Goal: Task Accomplishment & Management: Manage account settings

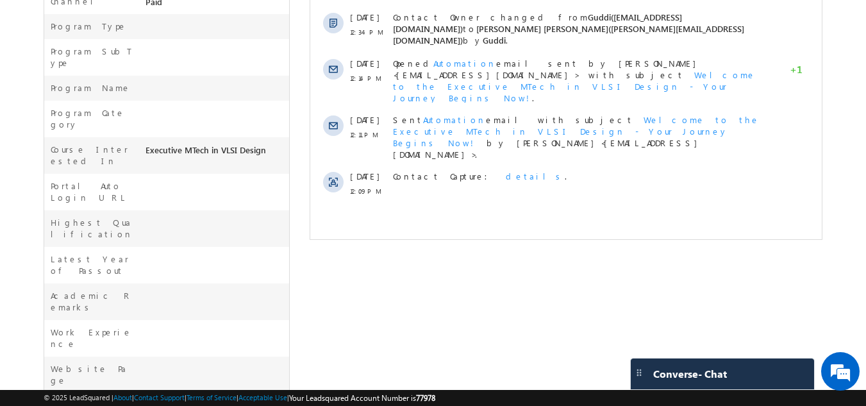
scroll to position [444, 0]
click at [148, 16] on div "Program Type" at bounding box center [166, 26] width 245 height 25
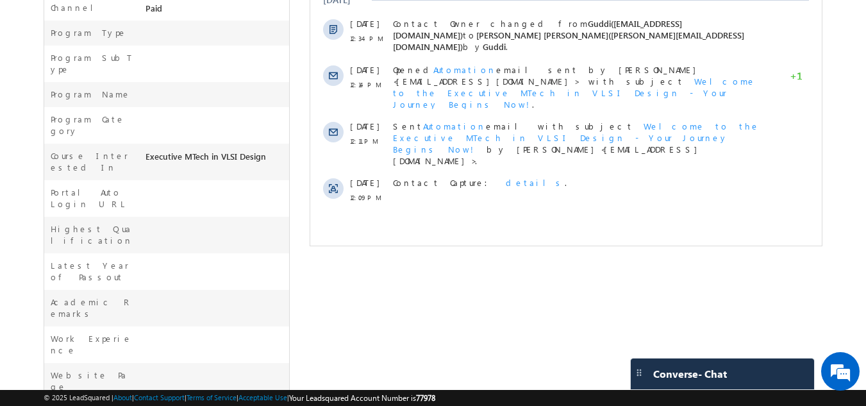
click at [148, 27] on div at bounding box center [215, 36] width 147 height 18
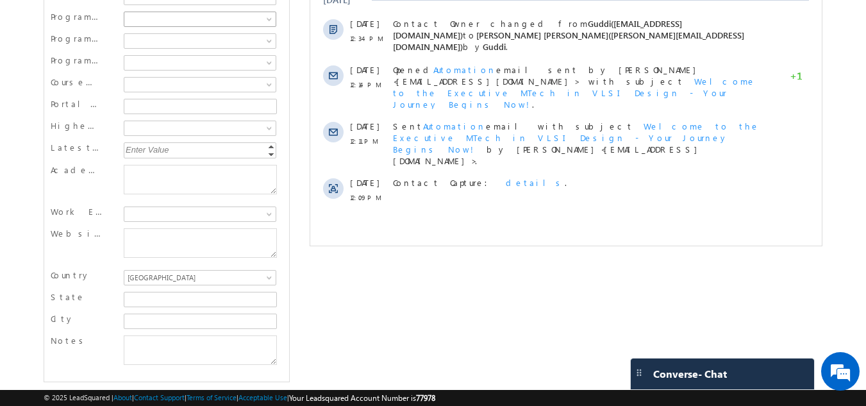
click at [148, 16] on span at bounding box center [198, 19] width 148 height 12
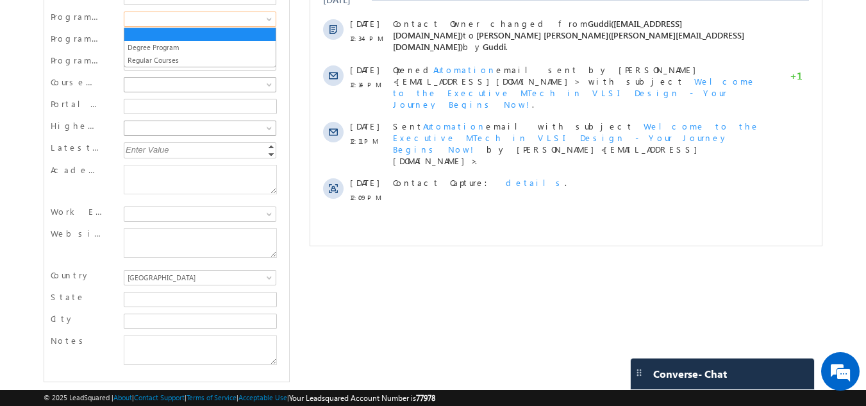
drag, startPoint x: 192, startPoint y: 15, endPoint x: 156, endPoint y: 123, distance: 114.1
click at [156, 123] on div "Owner * Gagandip Singh Saini Gagandip Singh Saini Gagandip Singh Saini Main Sta…" at bounding box center [167, 127] width 247 height 510
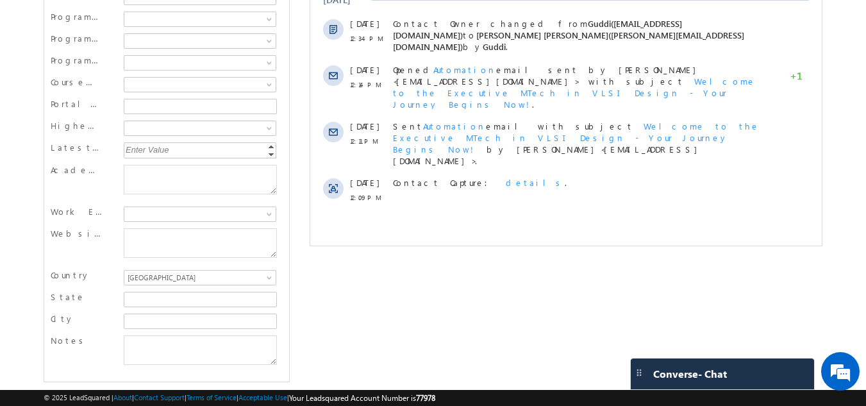
drag, startPoint x: 117, startPoint y: 147, endPoint x: 129, endPoint y: 147, distance: 12.2
click at [129, 147] on div "Latest Year of Passout Enter Value Increment Decrement" at bounding box center [167, 152] width 233 height 20
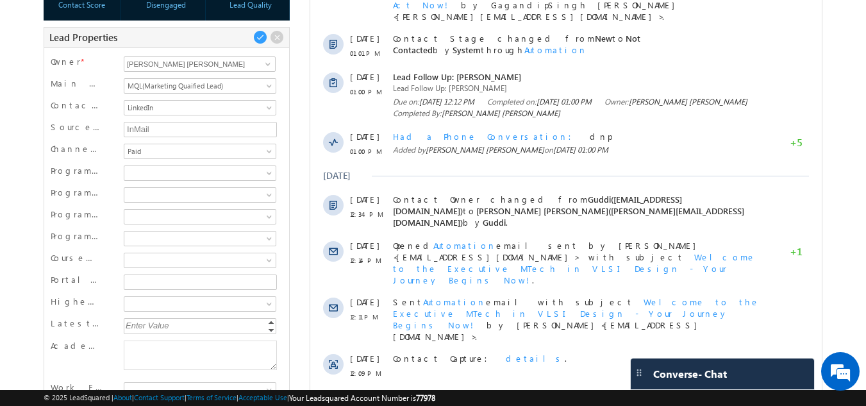
scroll to position [0, 0]
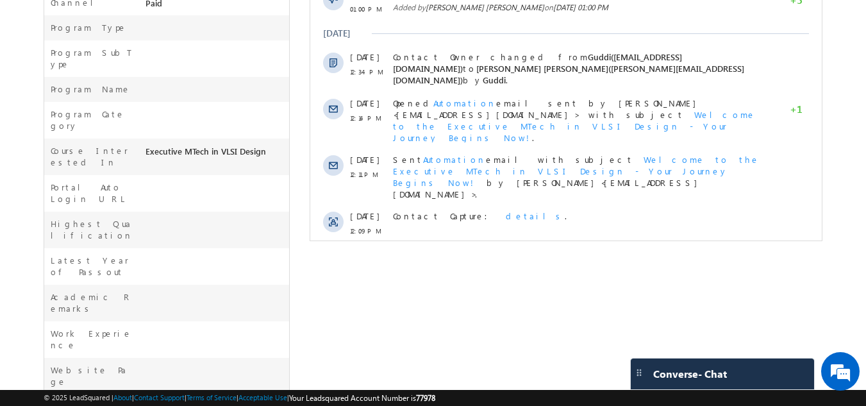
scroll to position [444, 0]
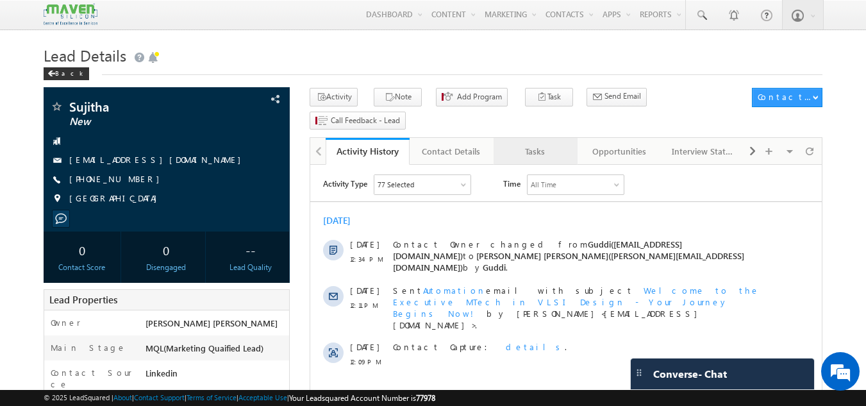
click at [522, 144] on div "Tasks" at bounding box center [535, 151] width 62 height 15
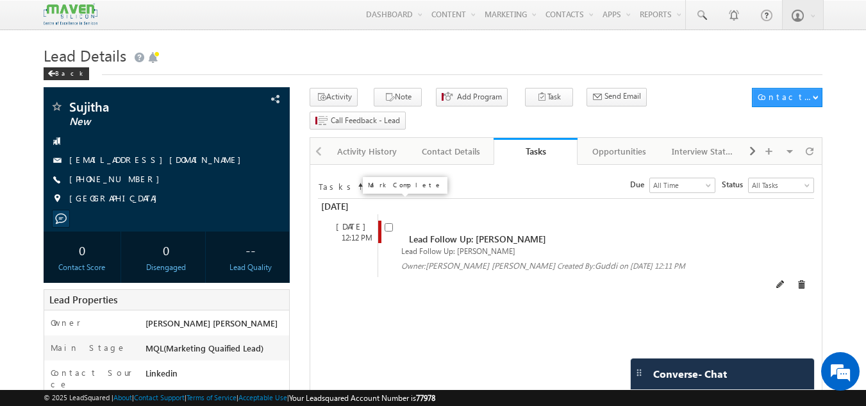
click at [388, 223] on input "checkbox" at bounding box center [388, 227] width 8 height 8
checkbox input "false"
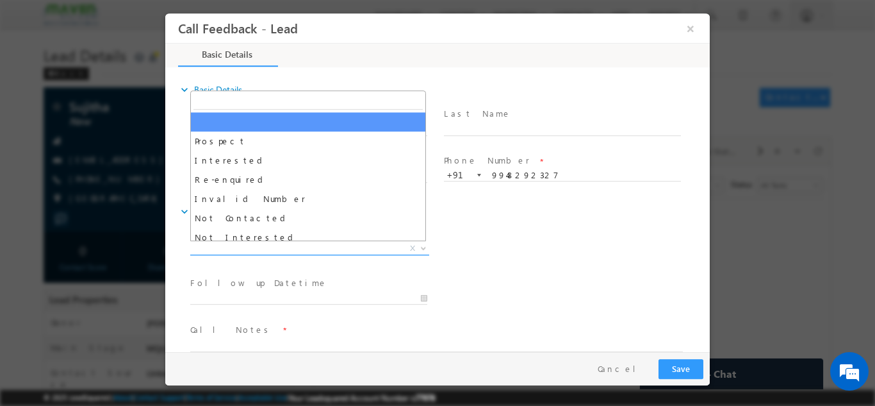
click at [339, 249] on span "X" at bounding box center [309, 248] width 239 height 13
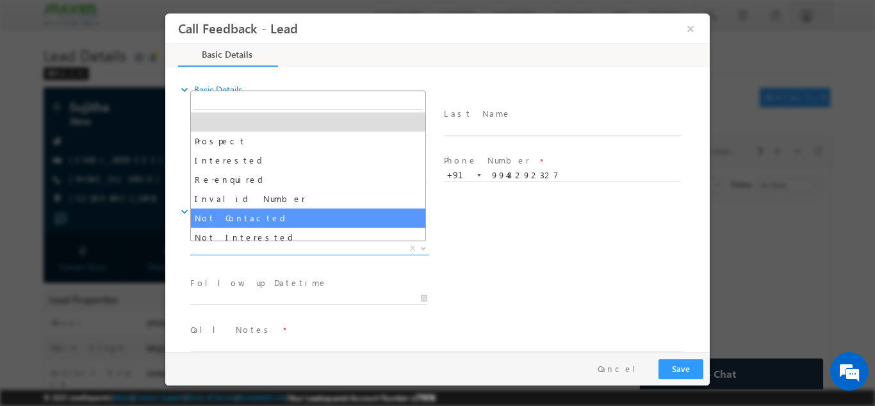
select select "Not Contacted"
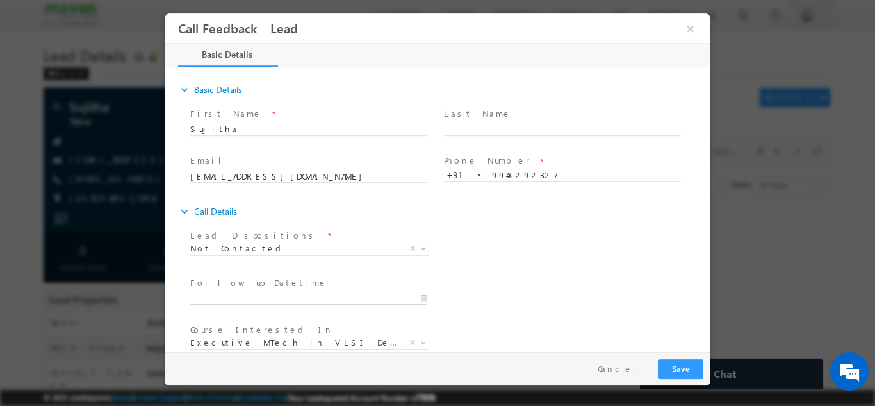
type input "01/09/2025 2:25 PM"
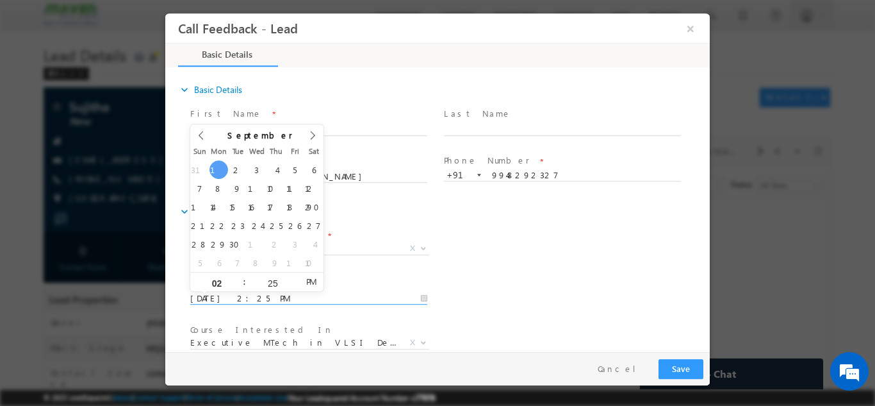
click at [268, 300] on input "01/09/2025 2:25 PM" at bounding box center [308, 298] width 237 height 13
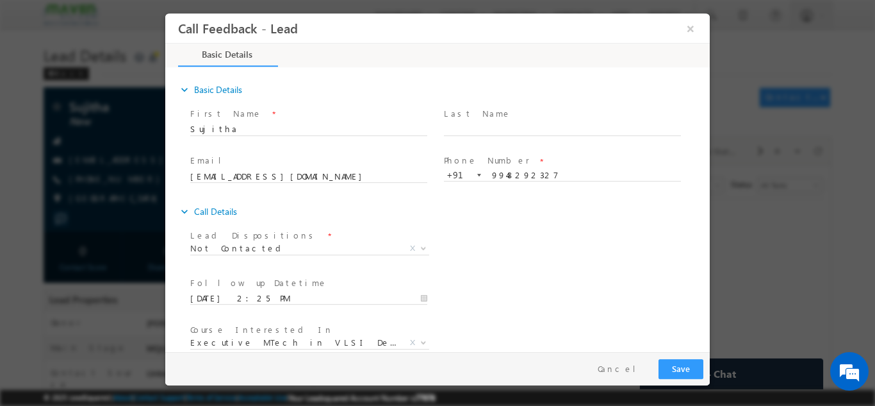
click at [507, 281] on div "Follow up Datetime * 01/09/2025 2:25 PM Program Type * Long Term Short Term X" at bounding box center [449, 296] width 522 height 47
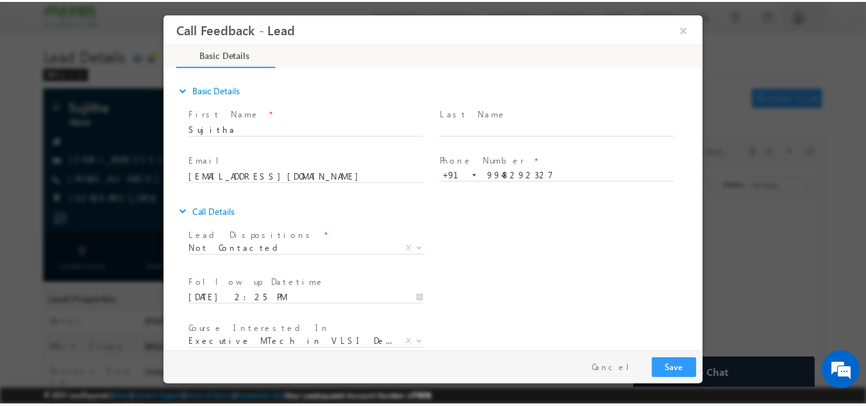
scroll to position [68, 0]
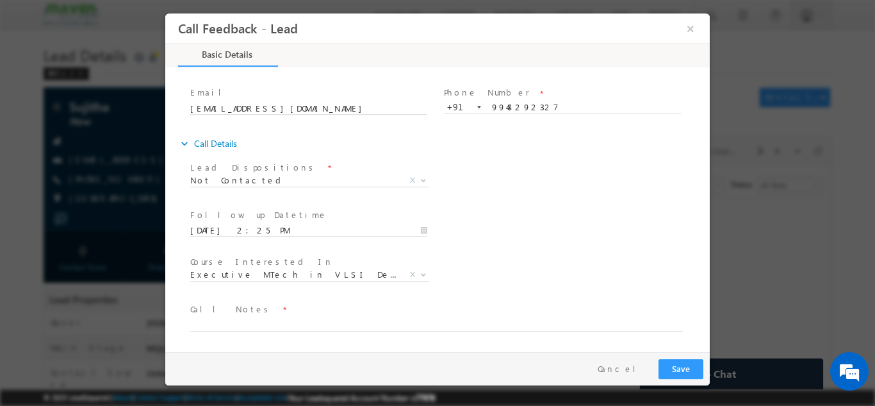
drag, startPoint x: 709, startPoint y: 240, endPoint x: 887, endPoint y: 372, distance: 221.3
click at [298, 318] on textarea at bounding box center [436, 323] width 493 height 15
type textarea "dnp"
click at [680, 368] on button "Save" at bounding box center [681, 368] width 45 height 20
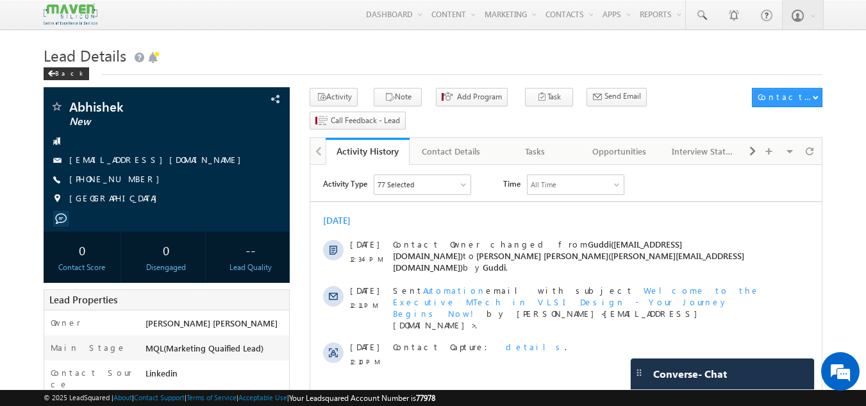
click at [173, 50] on h1 "Lead Details" at bounding box center [433, 54] width 779 height 25
click at [537, 144] on div "Tasks" at bounding box center [535, 151] width 62 height 15
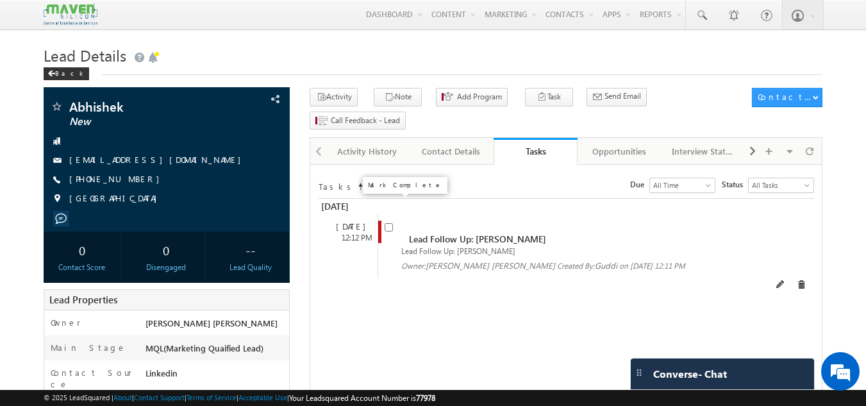
click at [386, 223] on input "checkbox" at bounding box center [388, 227] width 8 height 8
checkbox input "false"
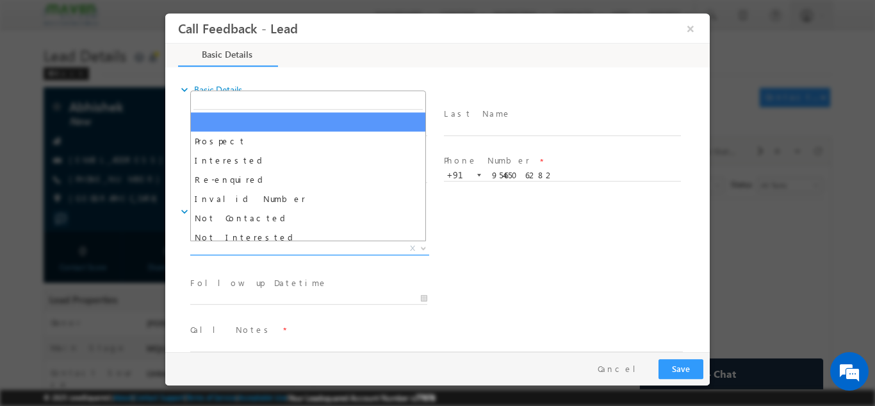
click at [274, 245] on span "X" at bounding box center [309, 248] width 239 height 13
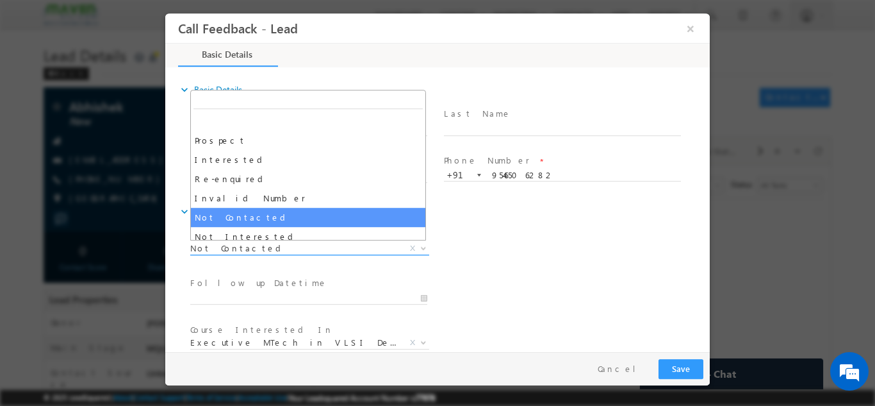
click at [270, 251] on span "Not Contacted" at bounding box center [294, 248] width 208 height 12
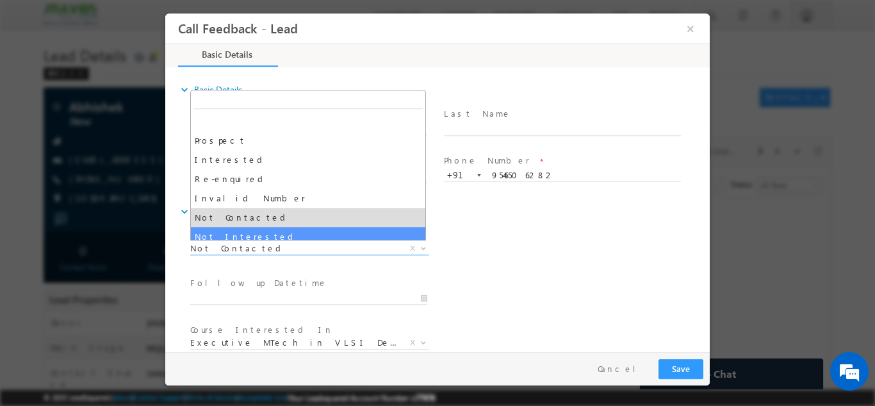
select select "Not Interested"
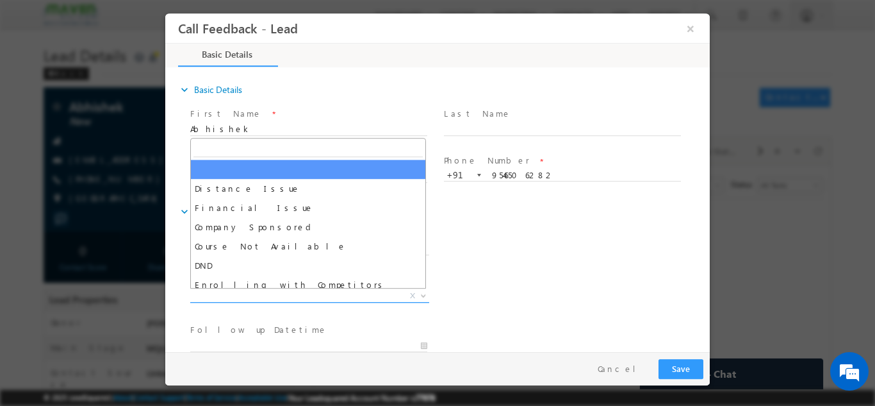
click at [284, 293] on span "X" at bounding box center [309, 295] width 239 height 13
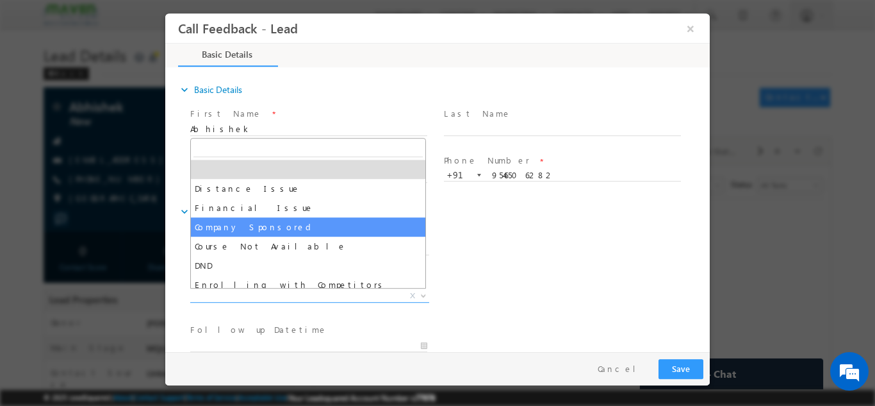
scroll to position [26, 0]
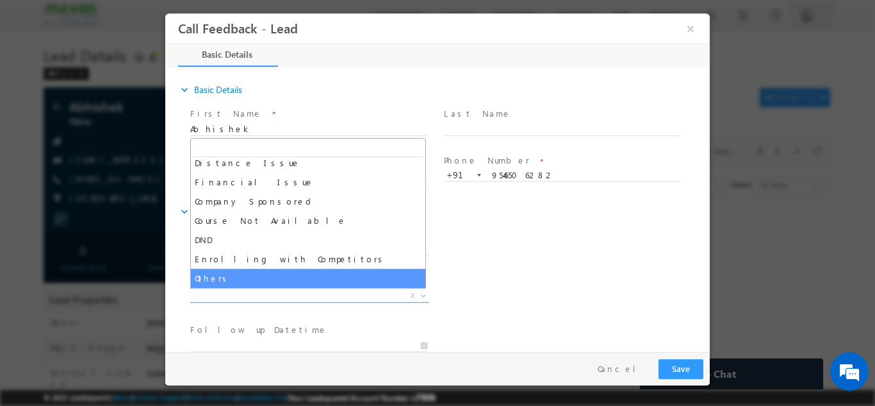
select select "Others"
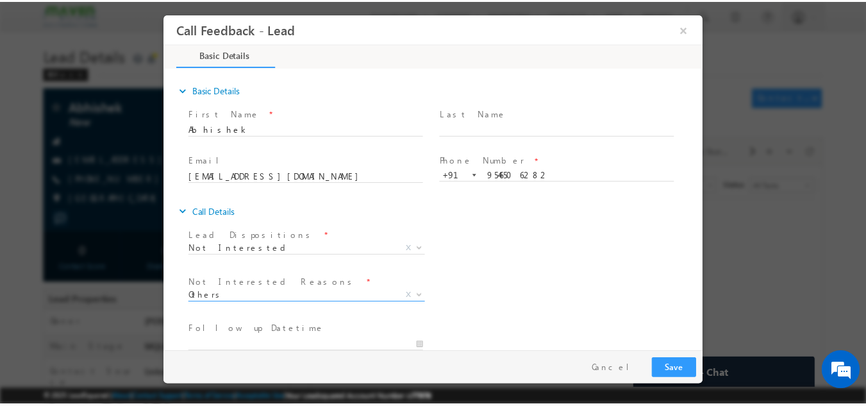
scroll to position [115, 0]
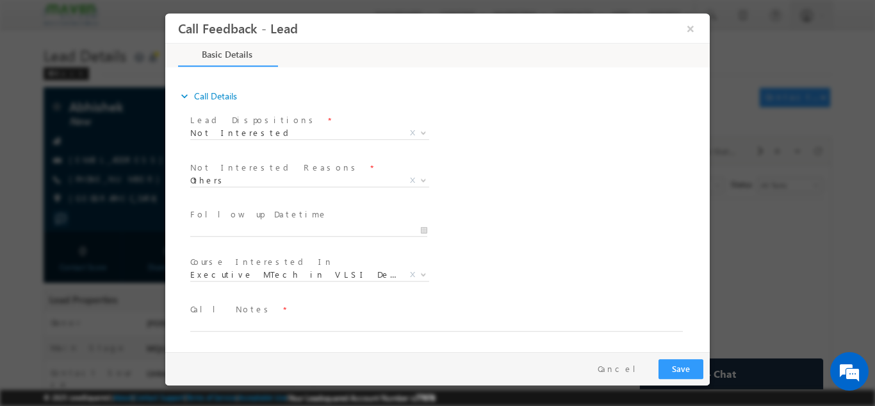
click at [329, 315] on span "Call Notes *" at bounding box center [429, 309] width 479 height 14
drag, startPoint x: 329, startPoint y: 315, endPoint x: 325, endPoint y: 324, distance: 10.4
click at [325, 324] on div "Call Notes *" at bounding box center [442, 316] width 504 height 29
click at [325, 324] on textarea at bounding box center [436, 323] width 493 height 15
type textarea "not interested"
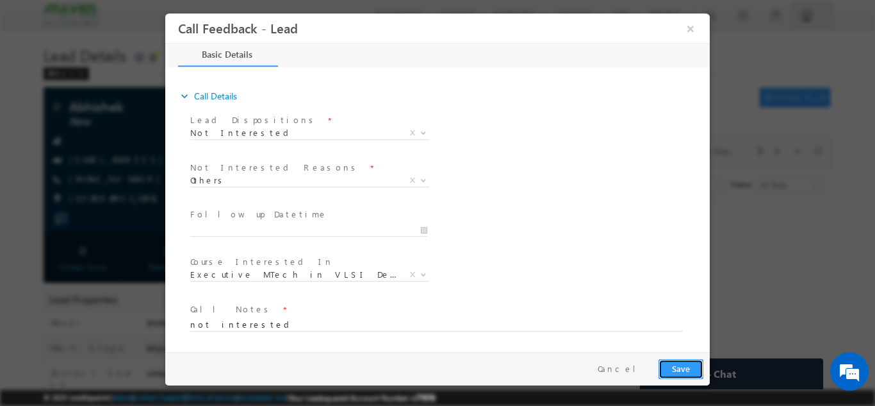
click at [693, 367] on button "Save" at bounding box center [681, 368] width 45 height 20
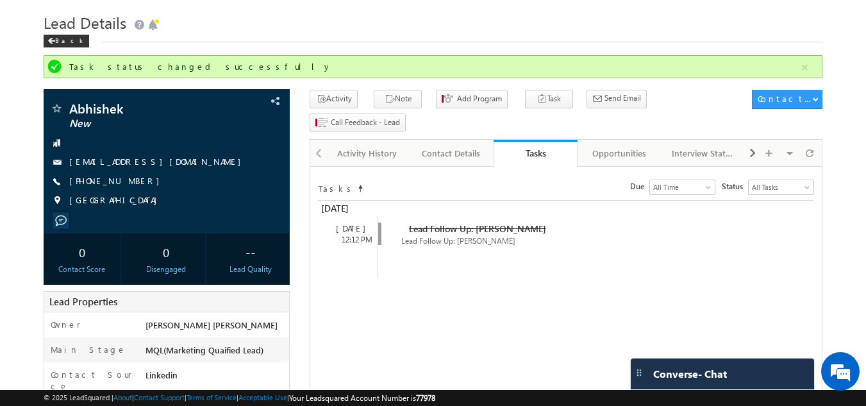
scroll to position [0, 0]
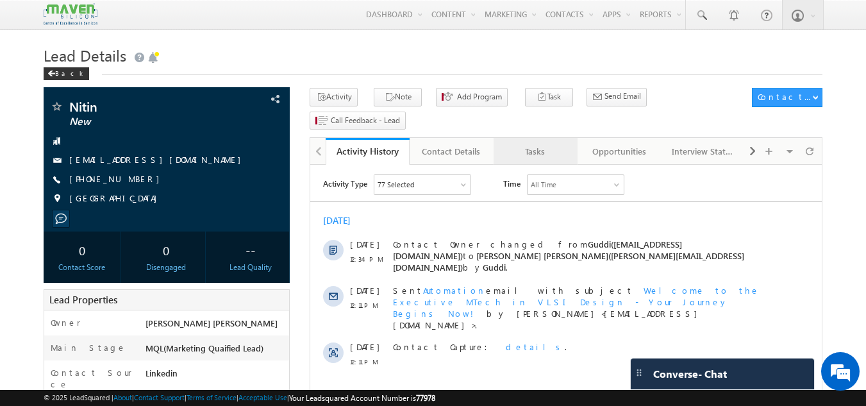
click at [524, 144] on div "Tasks" at bounding box center [535, 151] width 62 height 15
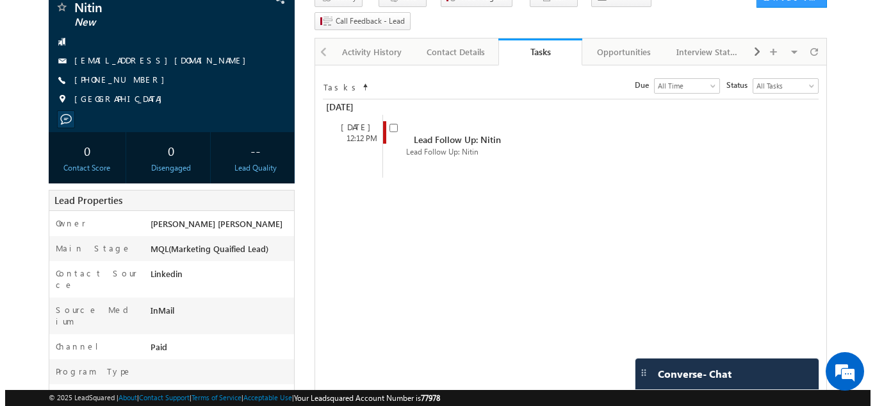
scroll to position [92, 0]
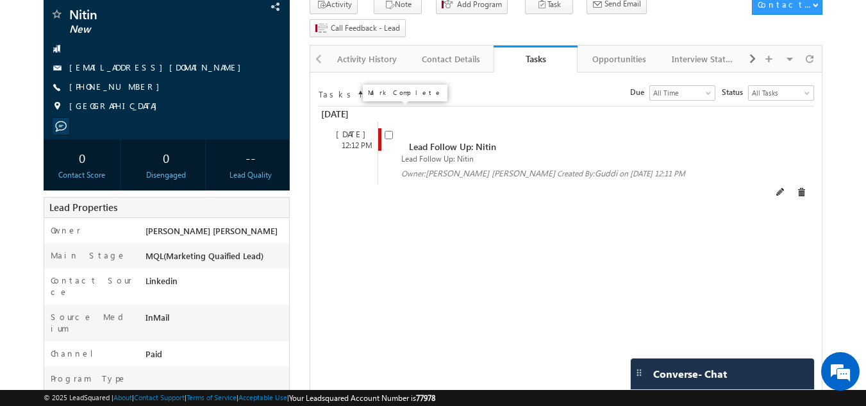
click at [390, 131] on input "checkbox" at bounding box center [388, 135] width 8 height 8
checkbox input "false"
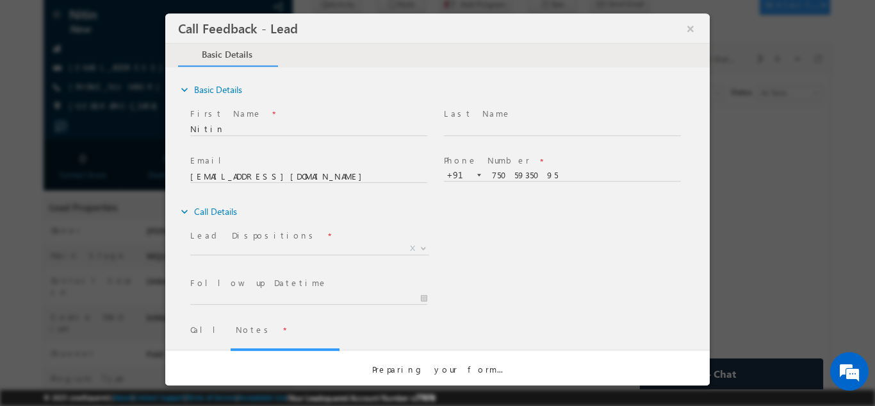
scroll to position [0, 0]
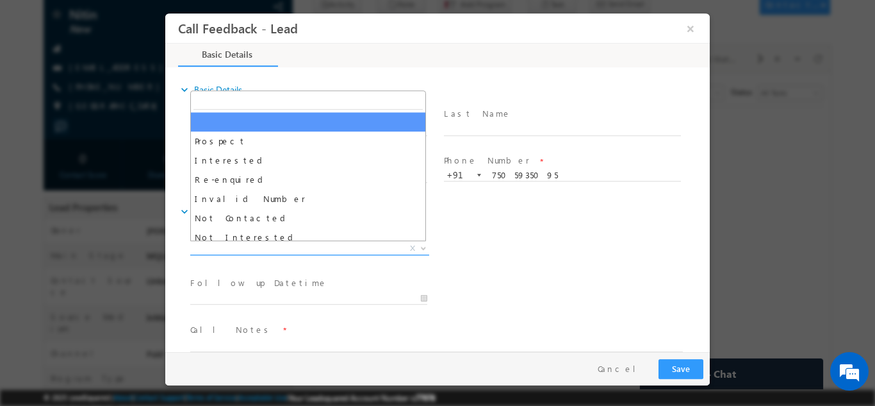
click at [290, 250] on span "X" at bounding box center [309, 248] width 239 height 13
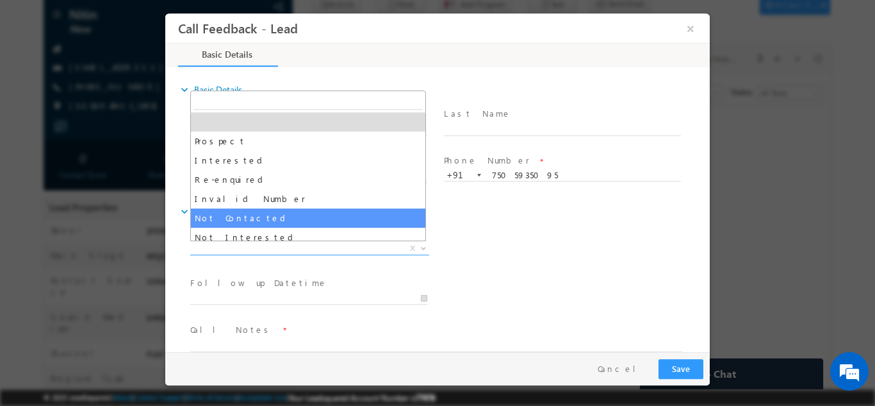
select select "Not Contacted"
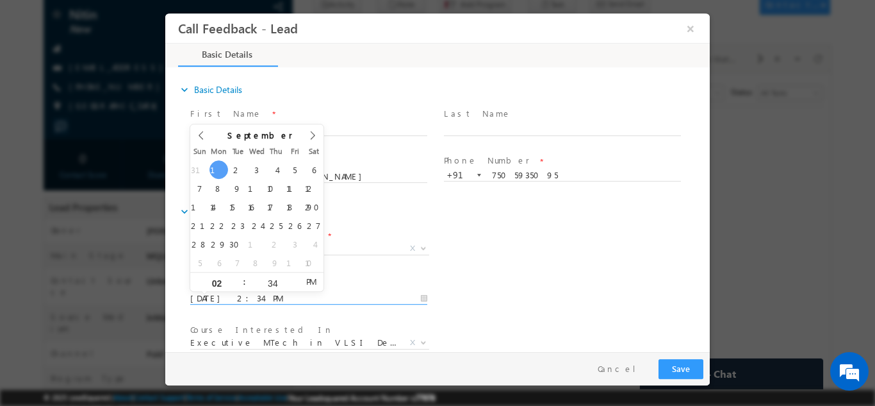
click at [254, 297] on input "[DATE] 2:34 PM" at bounding box center [308, 298] width 237 height 13
type input "[DATE] 2:34 PM"
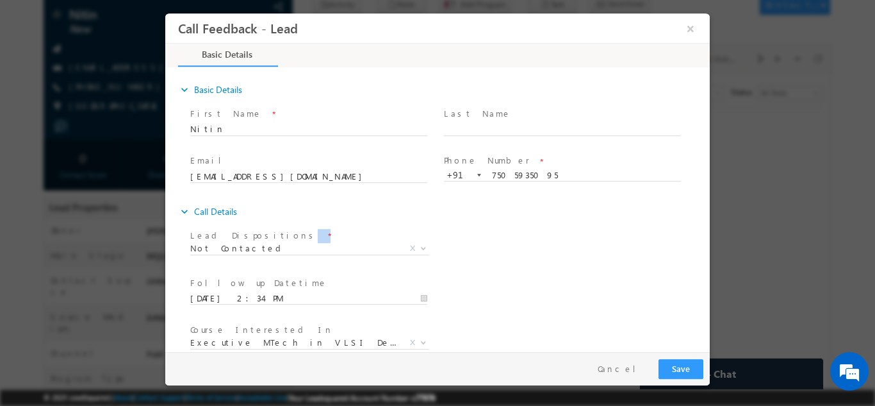
drag, startPoint x: 646, startPoint y: 220, endPoint x: 707, endPoint y: 236, distance: 63.1
click at [707, 236] on div "expand_more Basic Details First Name *" at bounding box center [441, 210] width 538 height 283
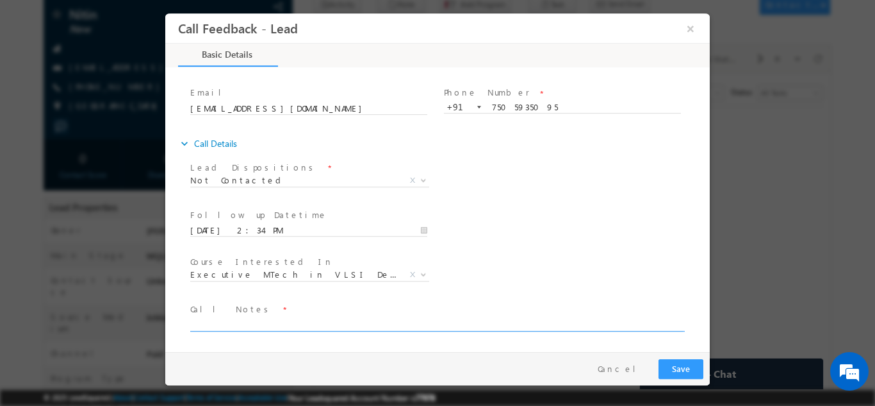
click at [552, 317] on textarea at bounding box center [436, 323] width 493 height 15
type textarea "dnp"
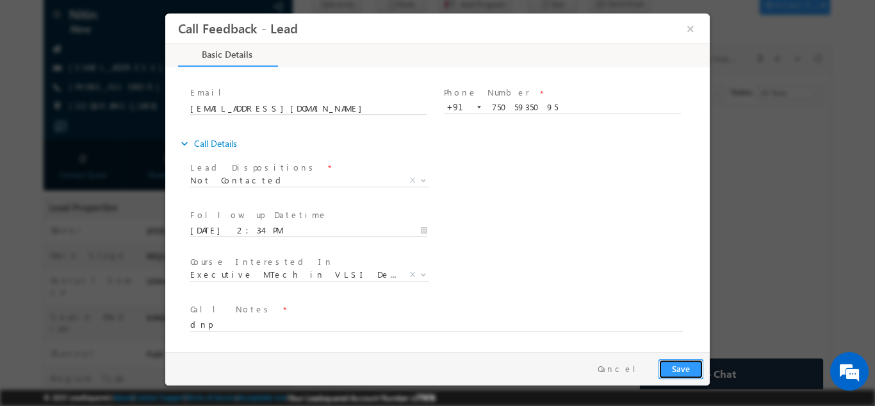
click at [686, 358] on button "Save" at bounding box center [681, 368] width 45 height 20
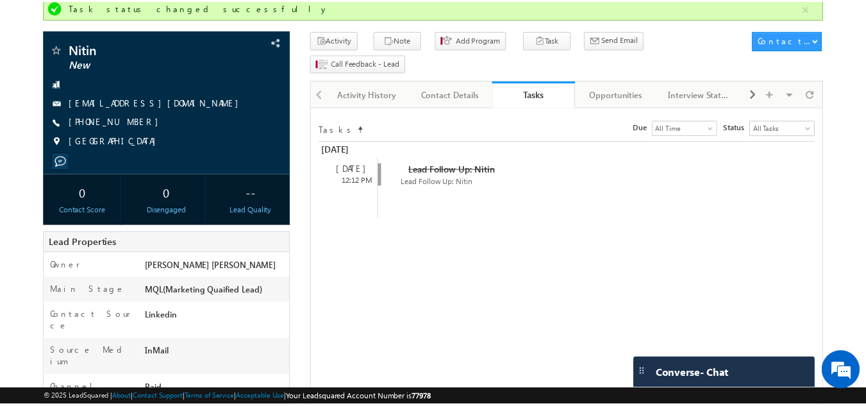
scroll to position [127, 0]
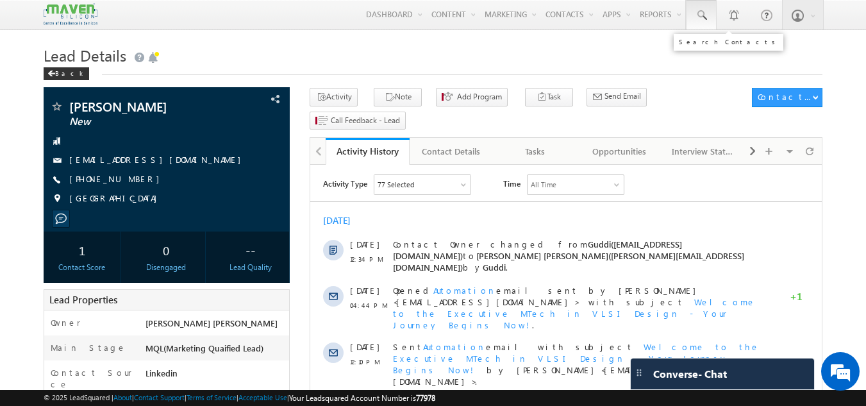
click at [687, 14] on link at bounding box center [701, 14] width 31 height 29
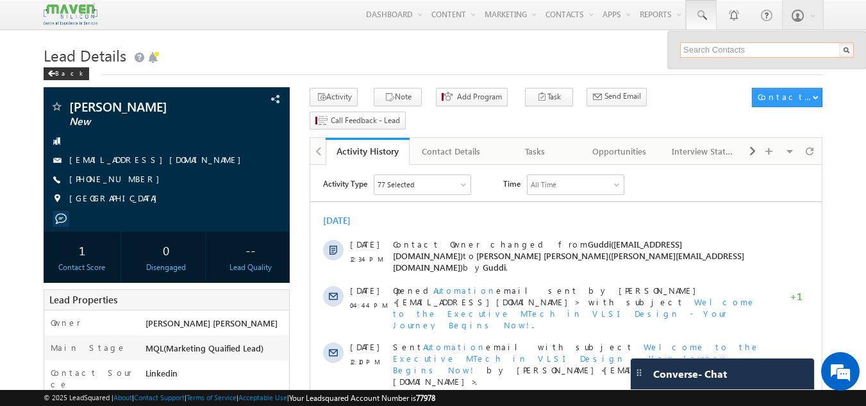
click at [695, 51] on input "text" at bounding box center [767, 49] width 174 height 15
type input "8650452685"
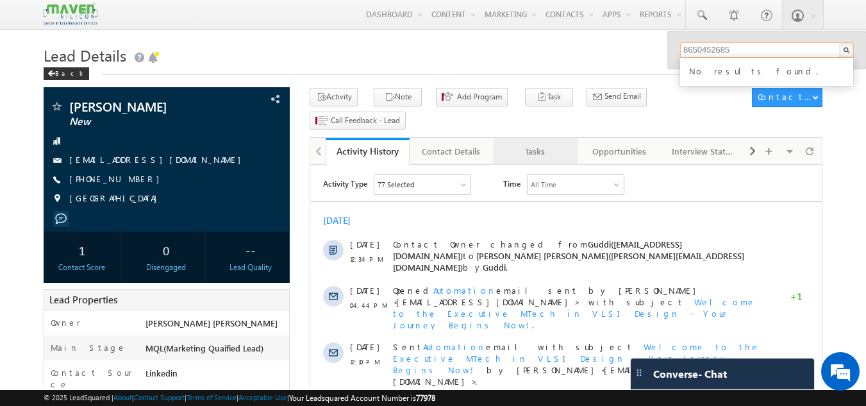
click at [527, 138] on link "Tasks" at bounding box center [535, 151] width 84 height 27
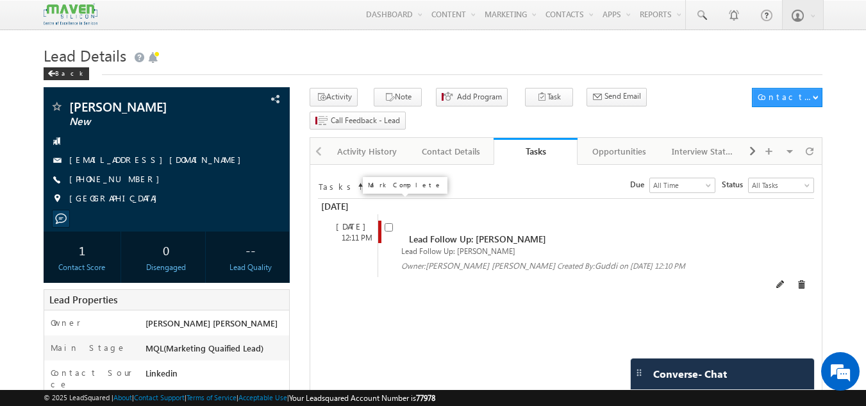
click at [386, 223] on input "checkbox" at bounding box center [388, 227] width 8 height 8
checkbox input "false"
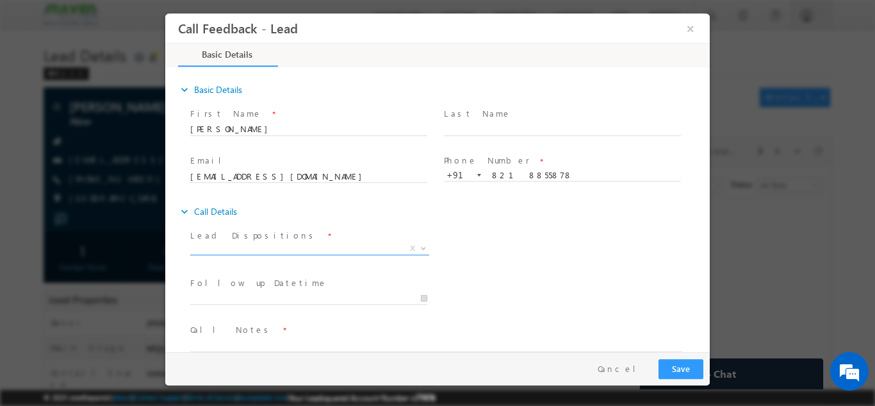
click at [267, 243] on span "X" at bounding box center [309, 248] width 239 height 13
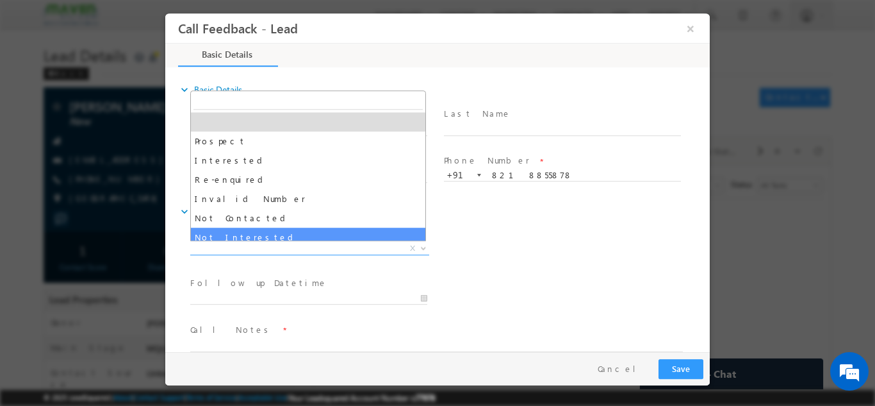
drag, startPoint x: 250, startPoint y: 224, endPoint x: 263, endPoint y: 294, distance: 71.0
click at [263, 294] on body "Call Feedback - Lead × Basic Details" at bounding box center [437, 182] width 545 height 338
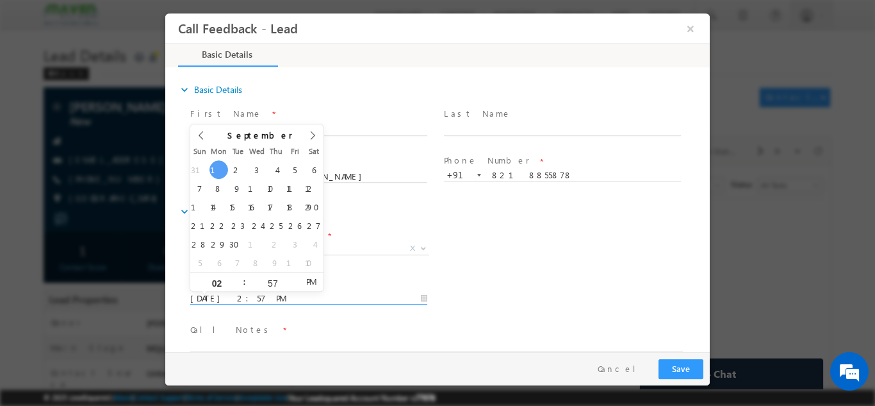
click at [263, 294] on input "01/09/2025 2:57 PM" at bounding box center [308, 298] width 237 height 13
type input "02/09/2025 2:57 PM"
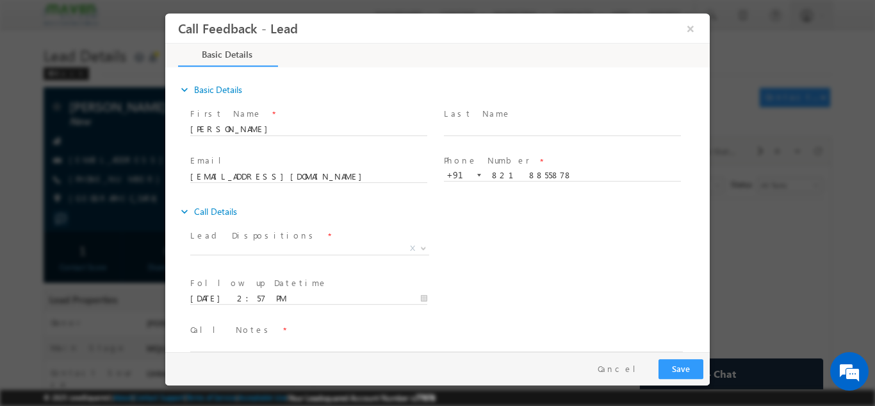
click at [490, 220] on div "expand_more Call Details" at bounding box center [444, 210] width 532 height 23
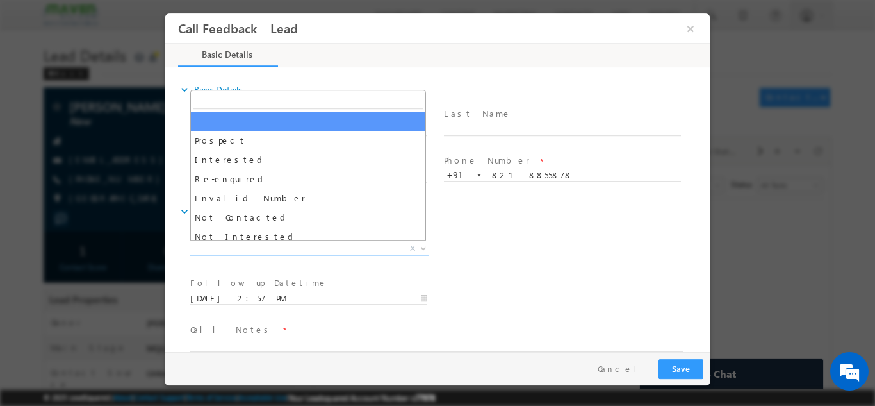
click at [363, 245] on span "X" at bounding box center [309, 248] width 239 height 13
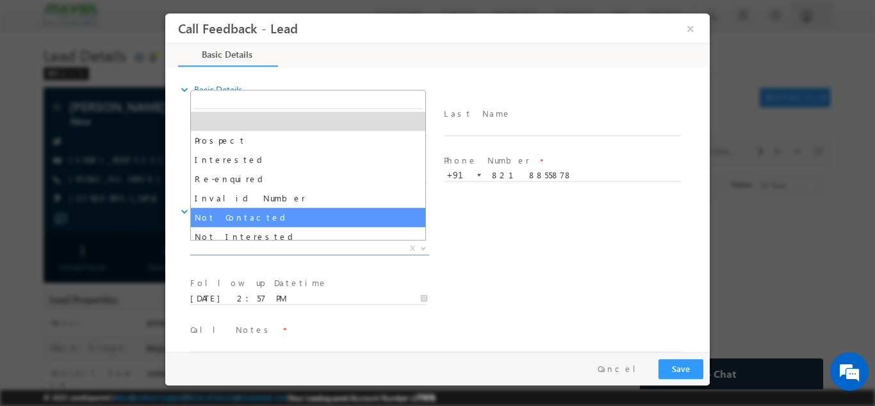
select select "Not Contacted"
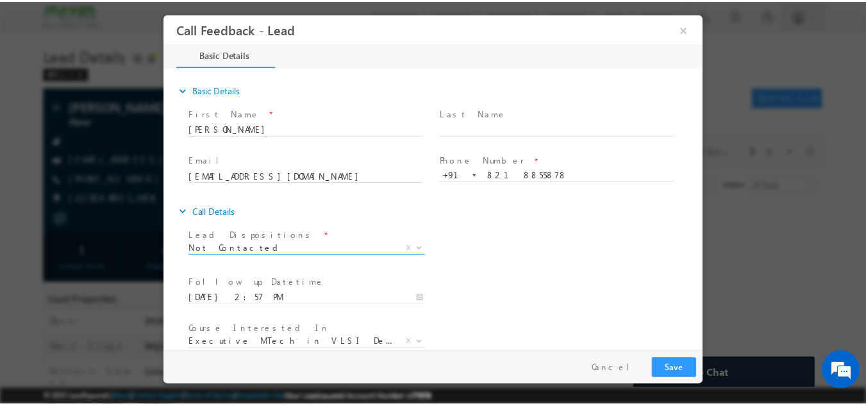
scroll to position [68, 0]
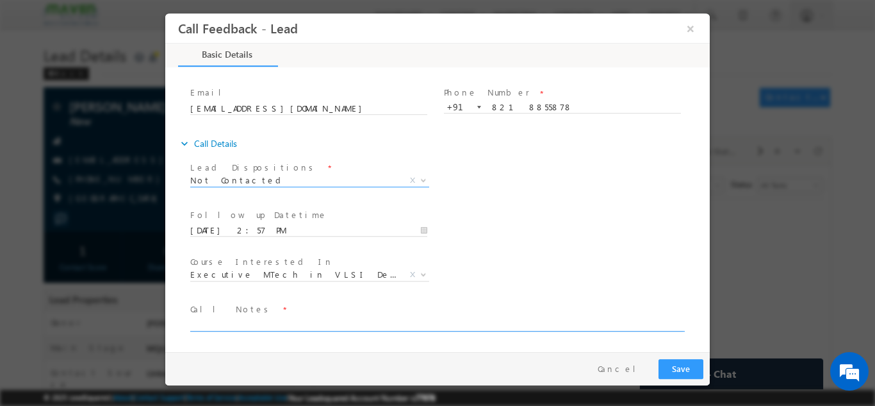
click at [561, 323] on textarea at bounding box center [436, 323] width 493 height 15
type textarea "dnp"
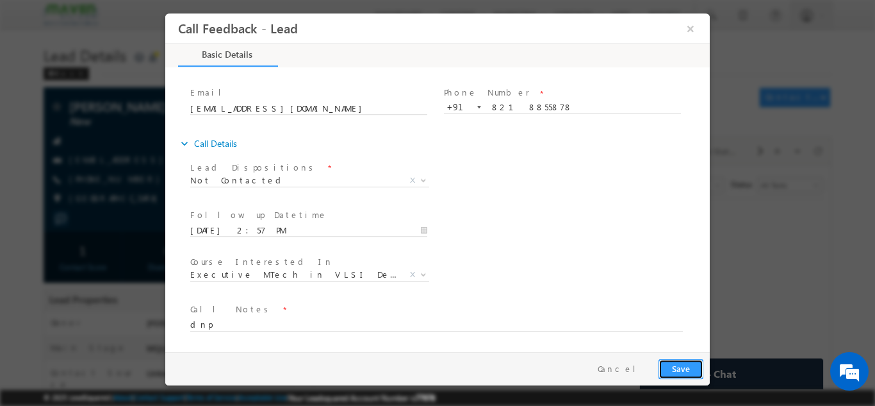
click at [668, 363] on button "Save" at bounding box center [681, 368] width 45 height 20
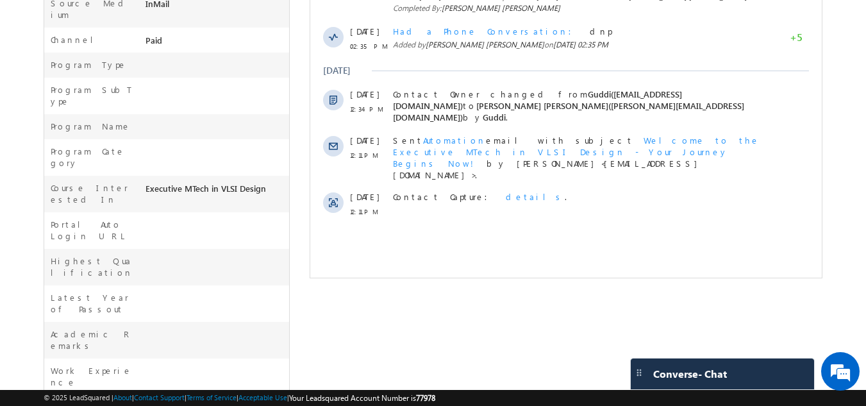
scroll to position [414, 0]
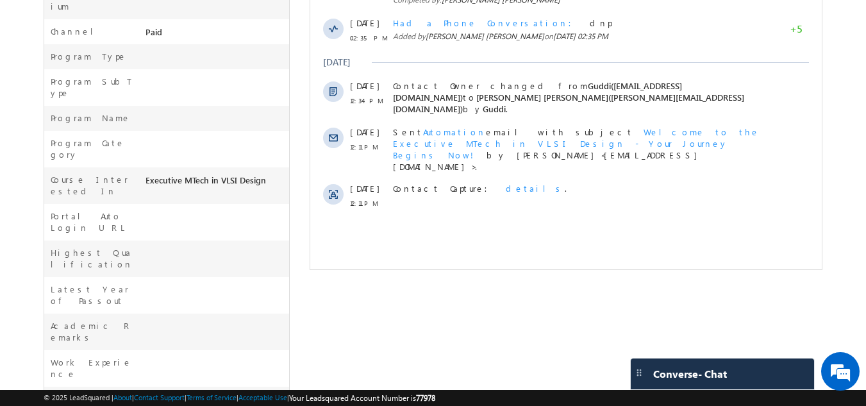
drag, startPoint x: 841, startPoint y: 273, endPoint x: 859, endPoint y: 120, distance: 153.5
click at [859, 120] on body "Menu Gagandip Singh Saini gagan dip@m aven- silic on.co m" at bounding box center [433, 58] width 866 height 944
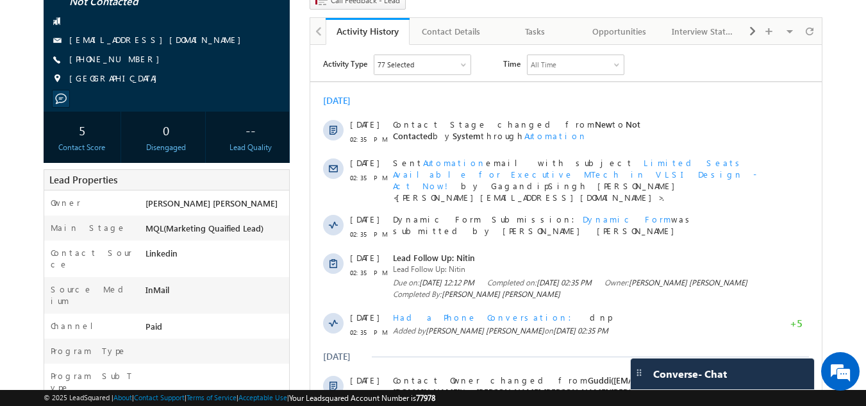
scroll to position [118, 0]
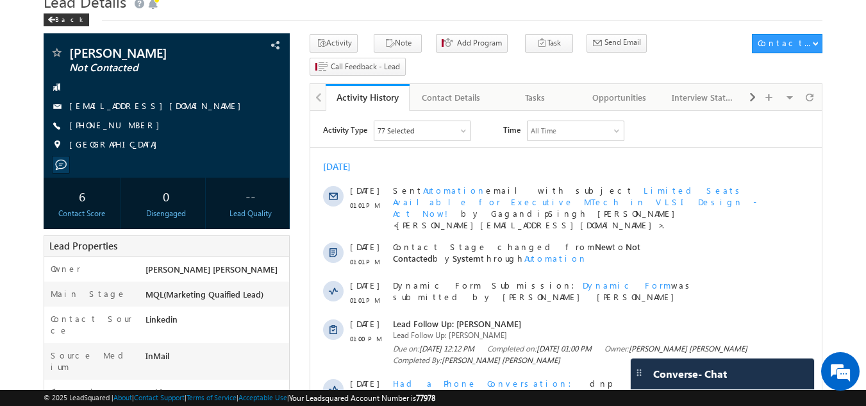
scroll to position [51, 0]
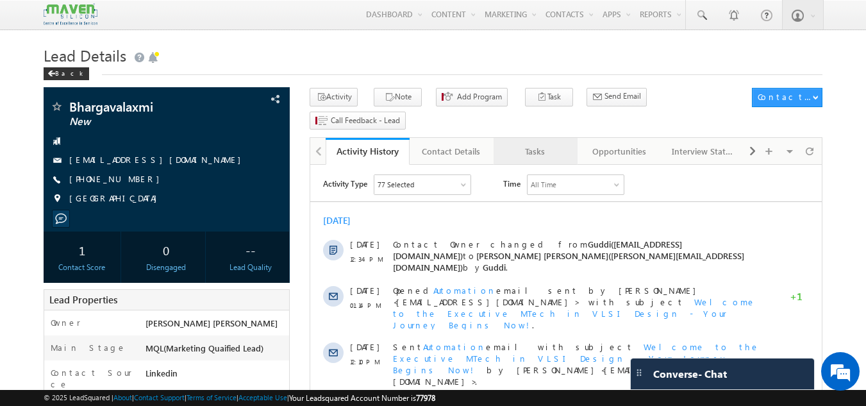
click at [531, 144] on div "Tasks" at bounding box center [535, 151] width 62 height 15
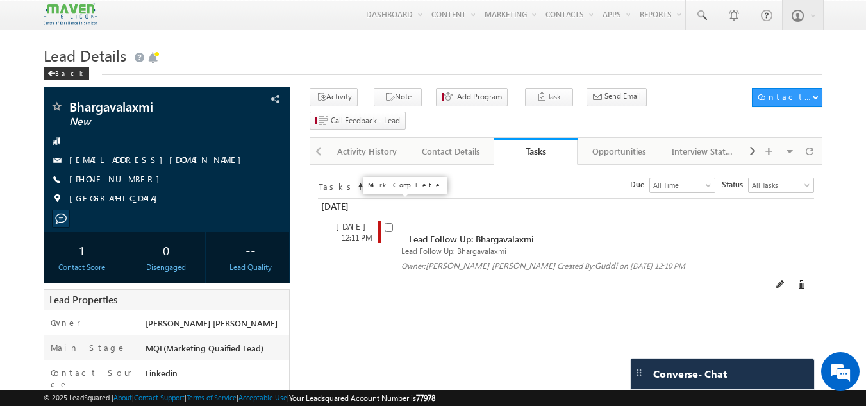
click at [386, 223] on input "checkbox" at bounding box center [388, 227] width 8 height 8
checkbox input "false"
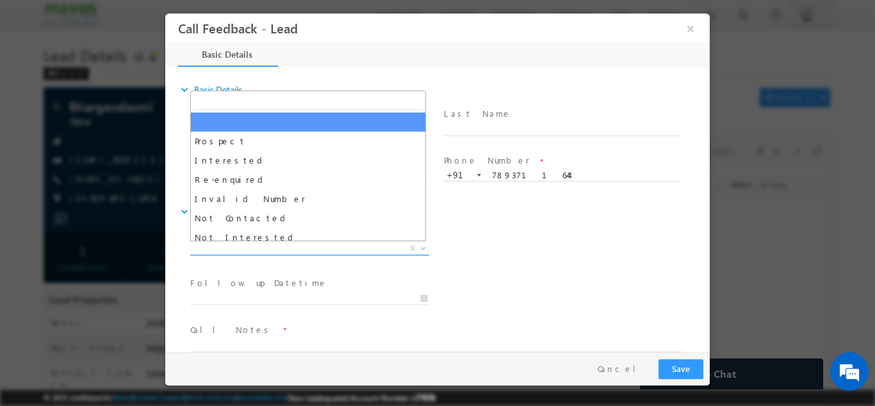
click at [299, 249] on span "X" at bounding box center [309, 248] width 239 height 13
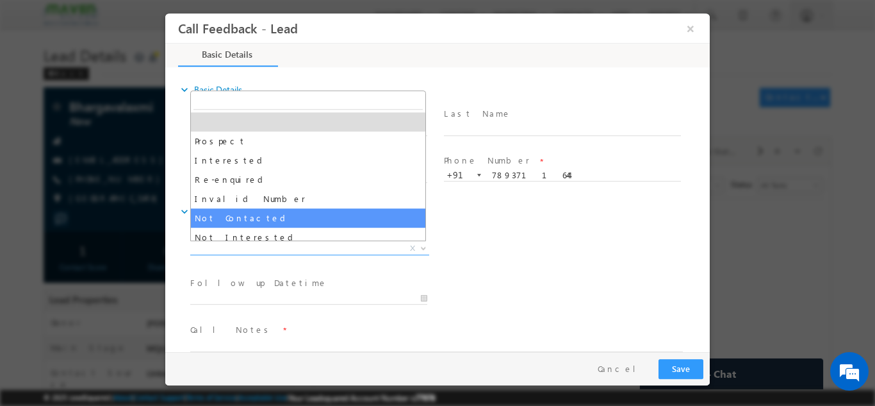
select select "Not Contacted"
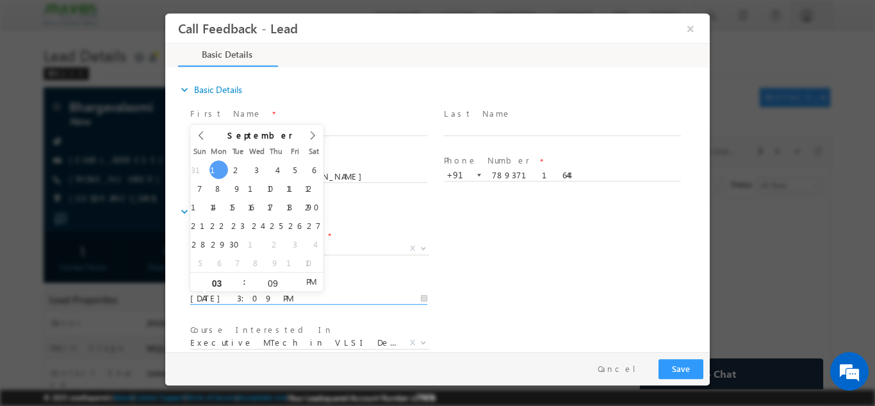
click at [290, 300] on input "01/09/2025 3:09 PM" at bounding box center [308, 298] width 237 height 13
type input "02/09/2025 3:09 PM"
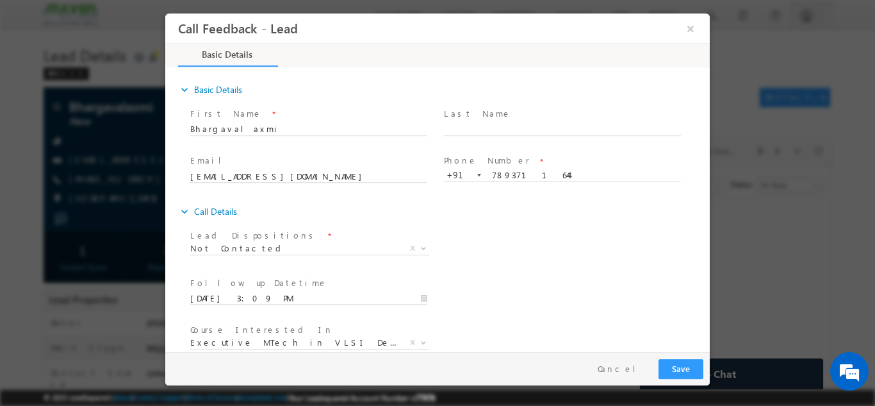
drag, startPoint x: 623, startPoint y: 222, endPoint x: 704, endPoint y: 204, distance: 83.3
click at [704, 204] on div "expand_more Basic Details First Name *" at bounding box center [441, 210] width 538 height 283
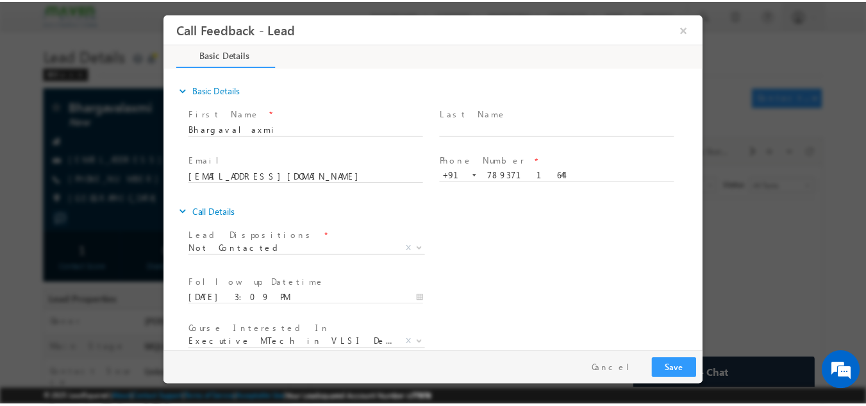
scroll to position [68, 0]
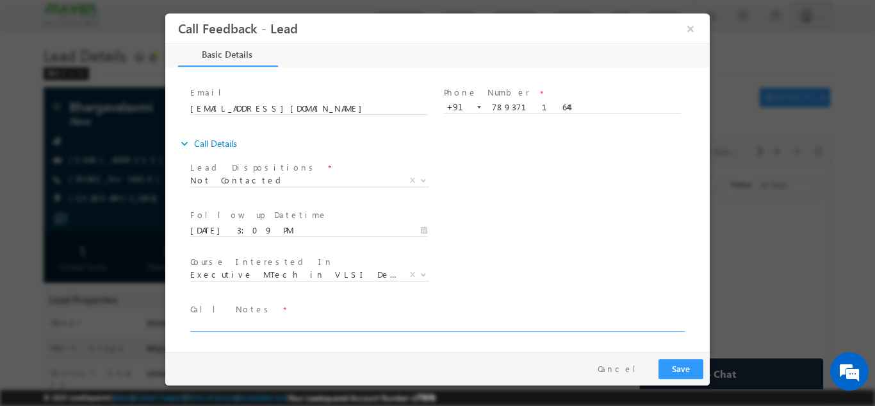
click at [582, 326] on textarea at bounding box center [436, 323] width 493 height 15
type textarea "f"
type textarea "dnp"
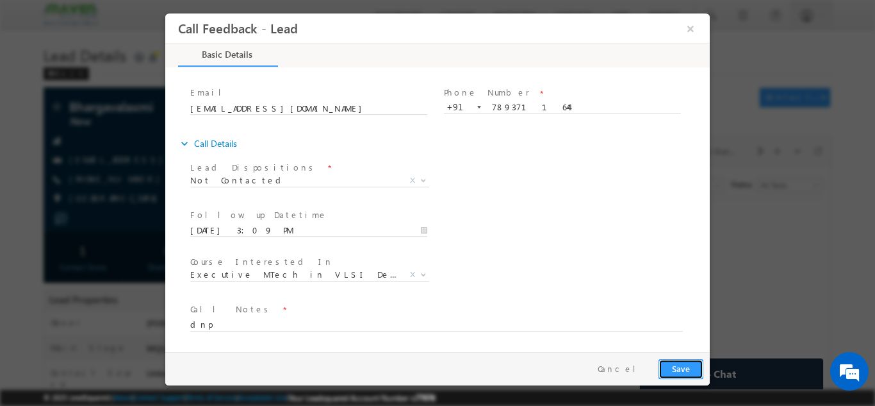
click at [683, 359] on button "Save" at bounding box center [681, 368] width 45 height 20
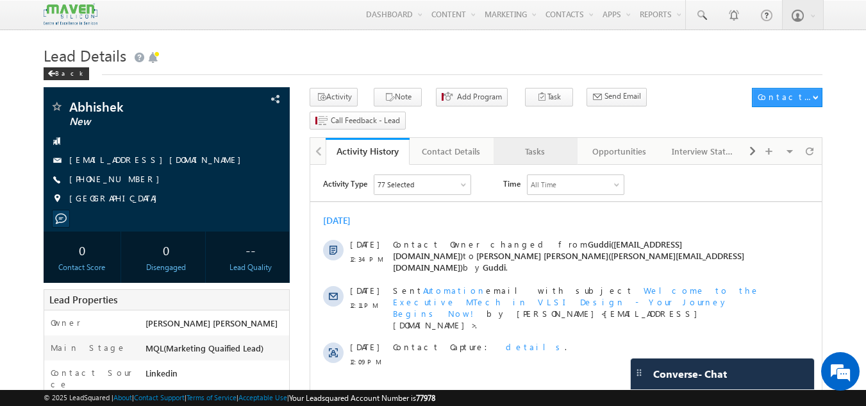
click at [527, 144] on div "Tasks" at bounding box center [535, 151] width 62 height 15
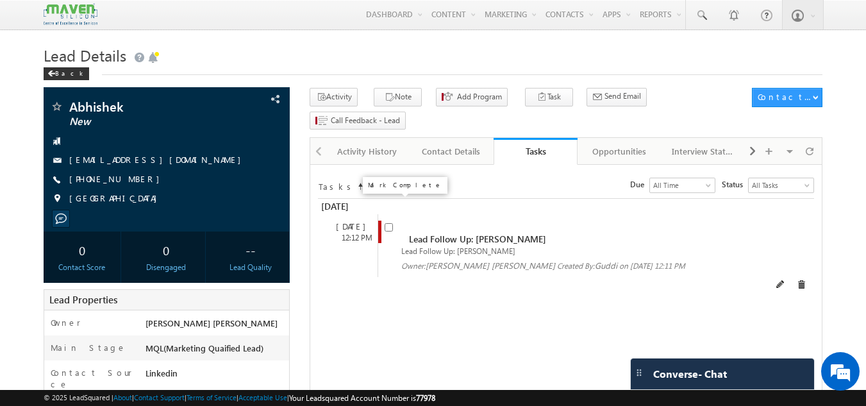
click at [391, 223] on input "checkbox" at bounding box center [388, 227] width 8 height 8
checkbox input "false"
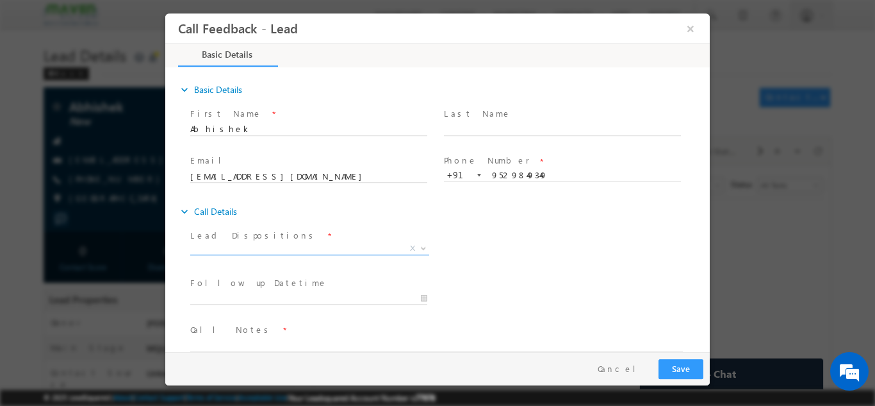
click at [333, 247] on span "X" at bounding box center [309, 248] width 239 height 13
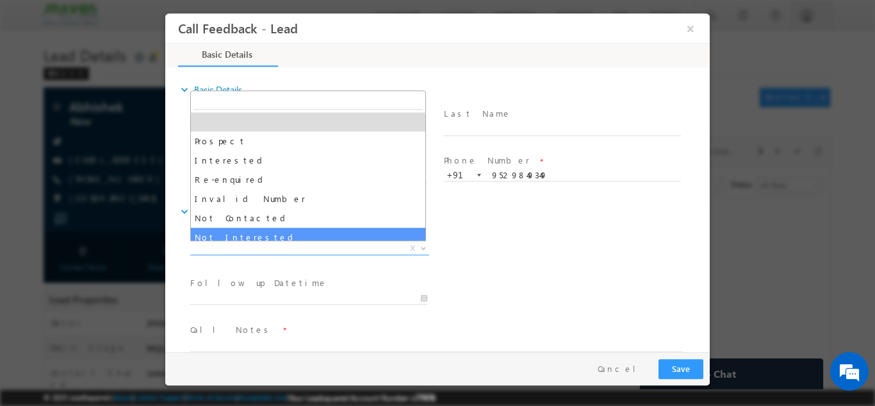
select select "Not Interested"
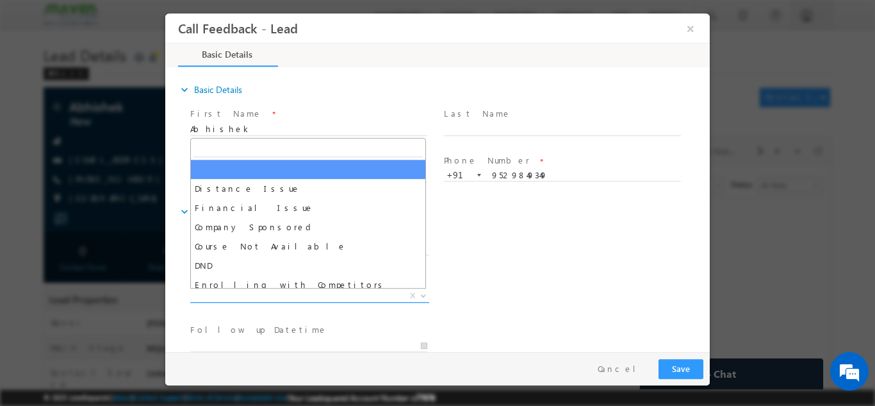
click at [265, 295] on span "X" at bounding box center [309, 295] width 239 height 13
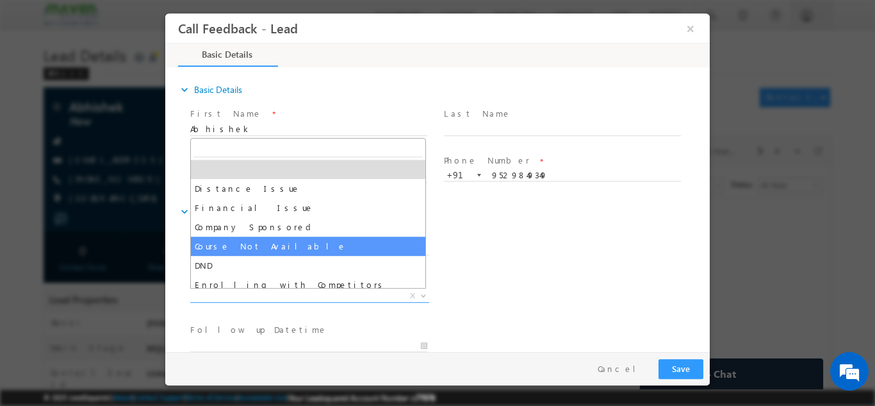
scroll to position [26, 0]
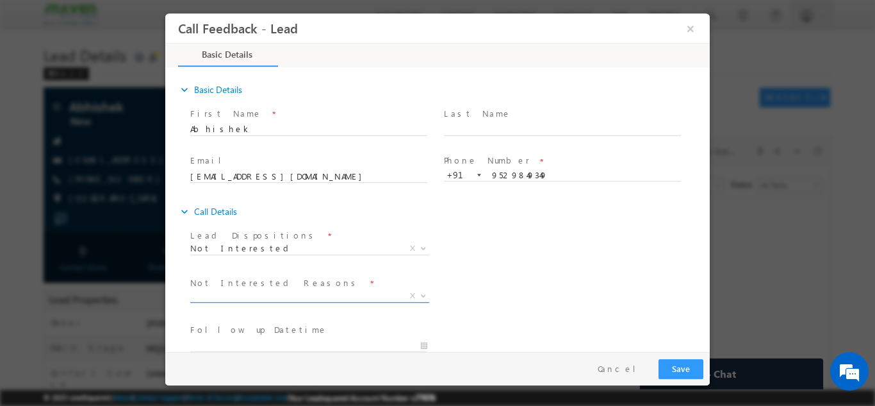
click at [285, 291] on span "X" at bounding box center [309, 295] width 239 height 13
click at [364, 297] on span "X" at bounding box center [309, 295] width 239 height 13
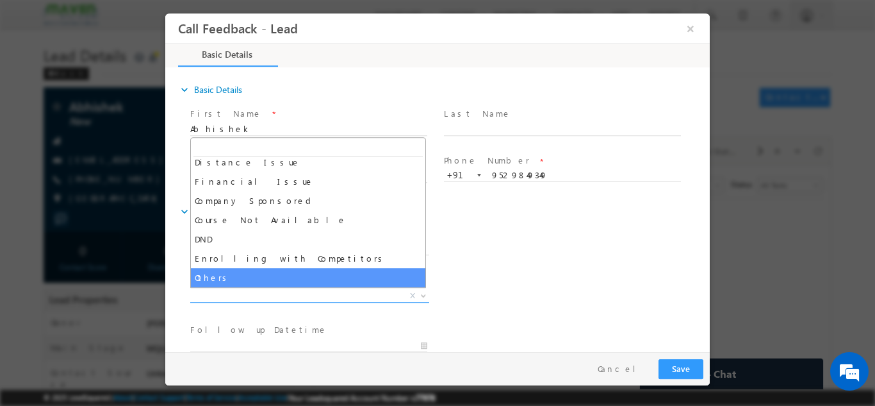
select select "Others"
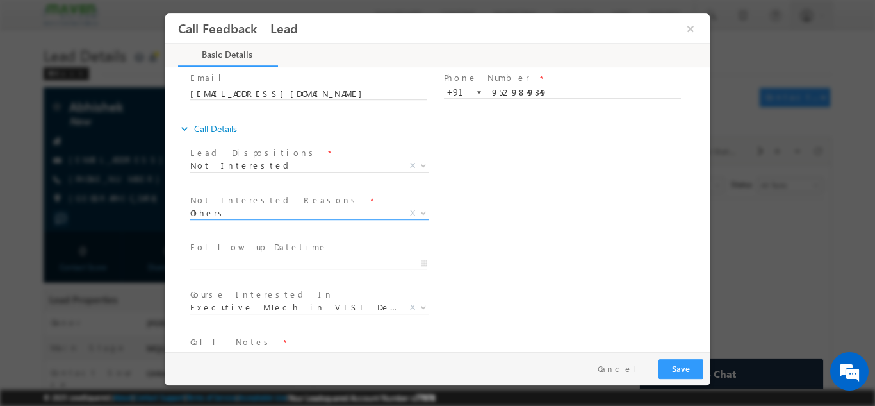
scroll to position [90, 0]
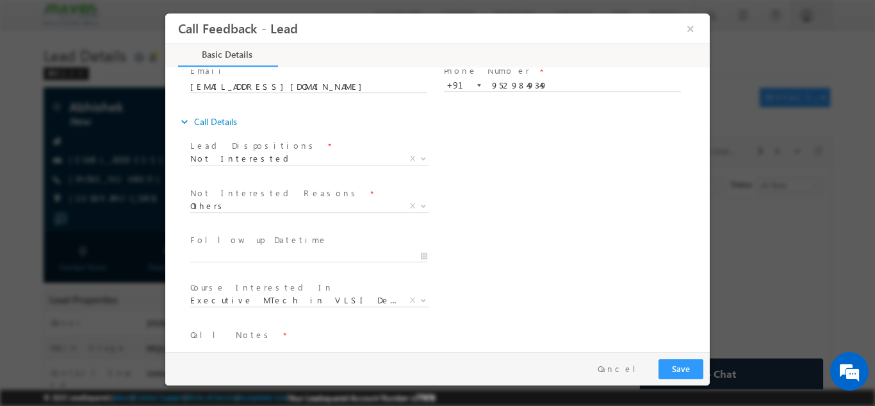
click at [409, 340] on span "Call Notes *" at bounding box center [429, 334] width 479 height 14
click at [336, 343] on textarea at bounding box center [436, 348] width 493 height 15
type textarea "not interested"
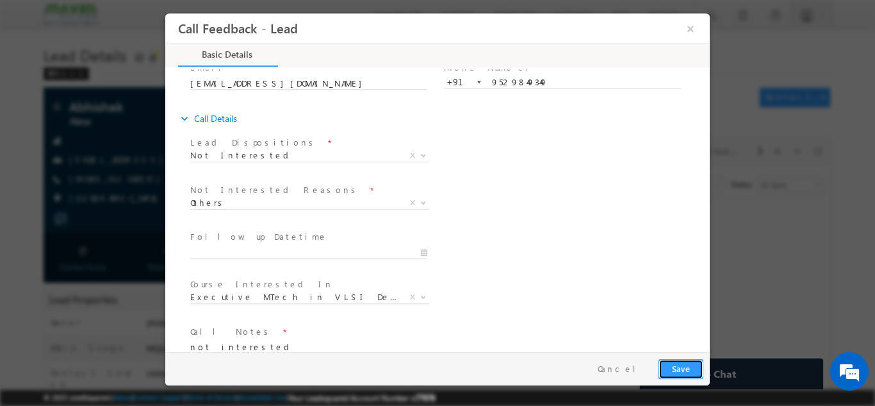
click at [691, 365] on button "Save" at bounding box center [681, 368] width 45 height 20
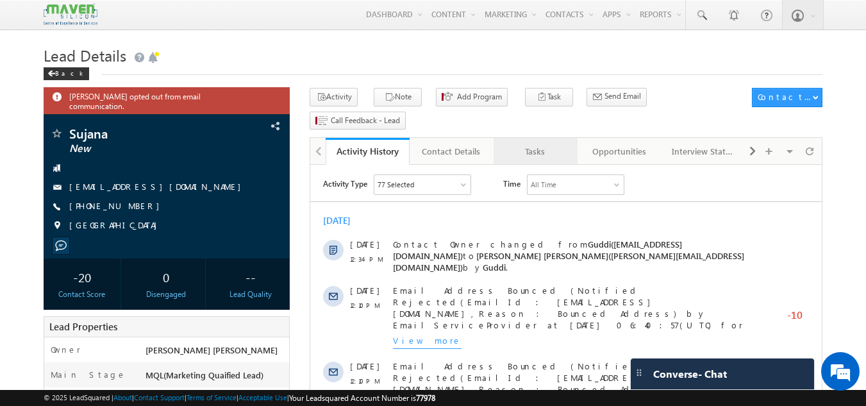
click at [536, 138] on link "Tasks" at bounding box center [535, 151] width 84 height 27
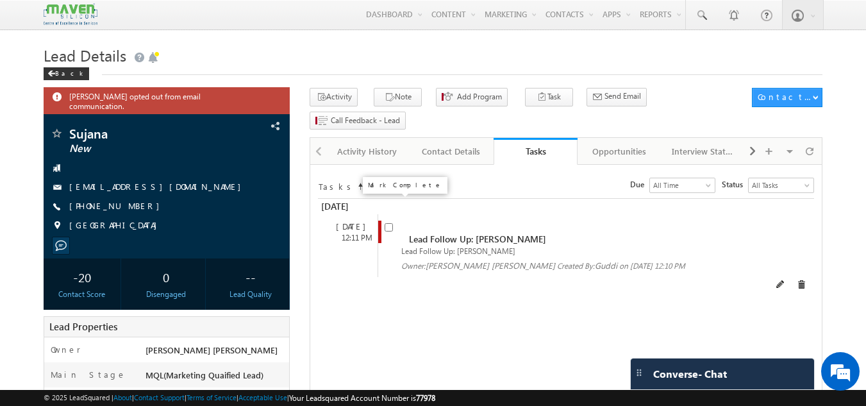
click at [386, 223] on input "checkbox" at bounding box center [388, 227] width 8 height 8
checkbox input "false"
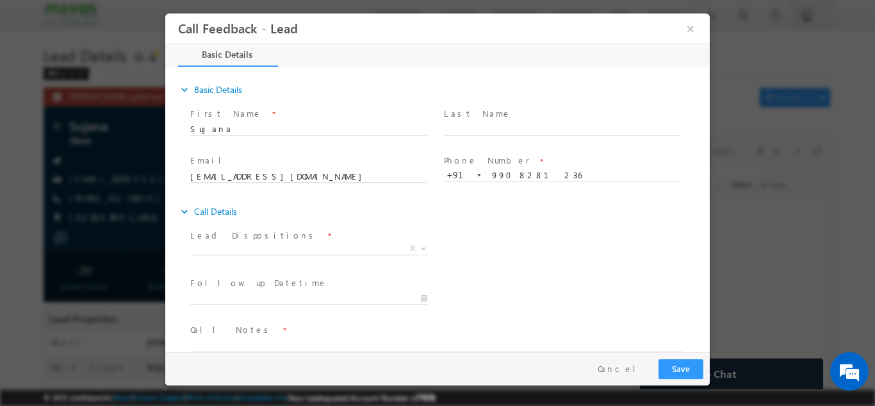
click at [220, 253] on span "Prospect Interested Re-enquired Invalid Number Not Contacted Not Interested In …" at bounding box center [314, 249] width 249 height 15
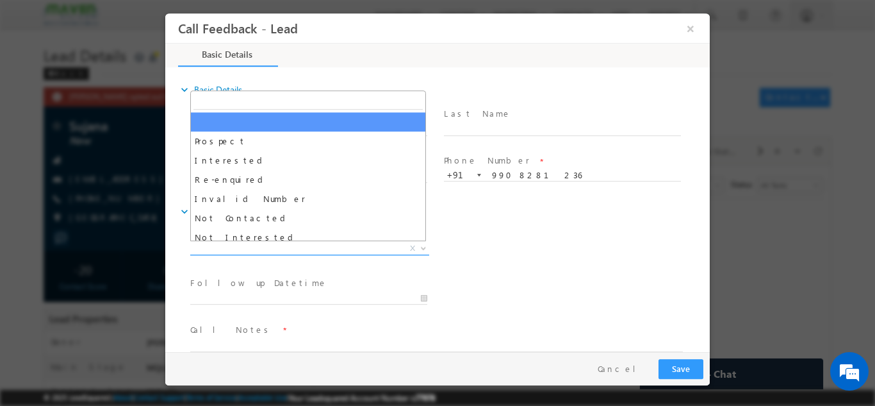
click at [220, 247] on span "X" at bounding box center [309, 248] width 239 height 13
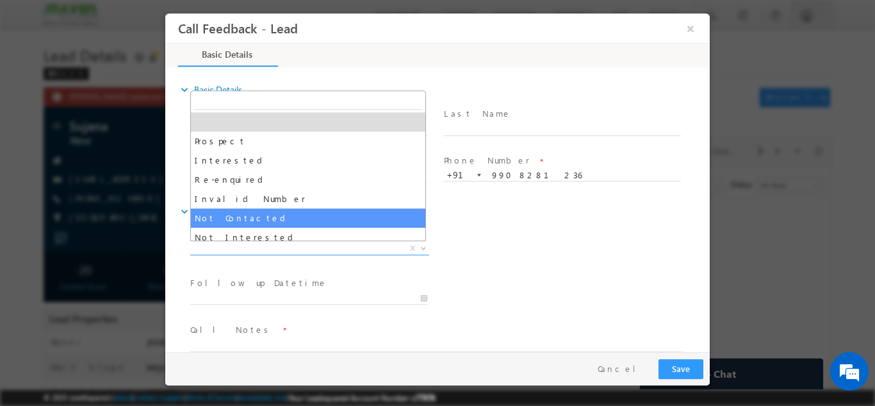
select select "Not Contacted"
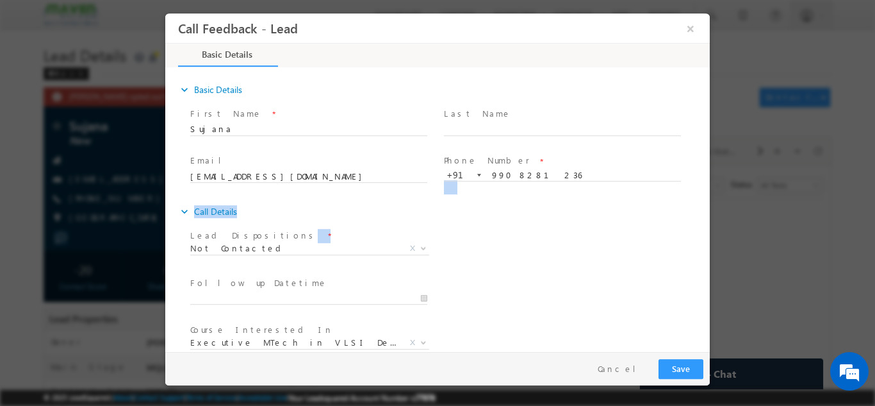
drag, startPoint x: 564, startPoint y: 244, endPoint x: 706, endPoint y: 195, distance: 149.7
click at [706, 195] on div "expand_more Basic Details First Name *" at bounding box center [441, 210] width 538 height 283
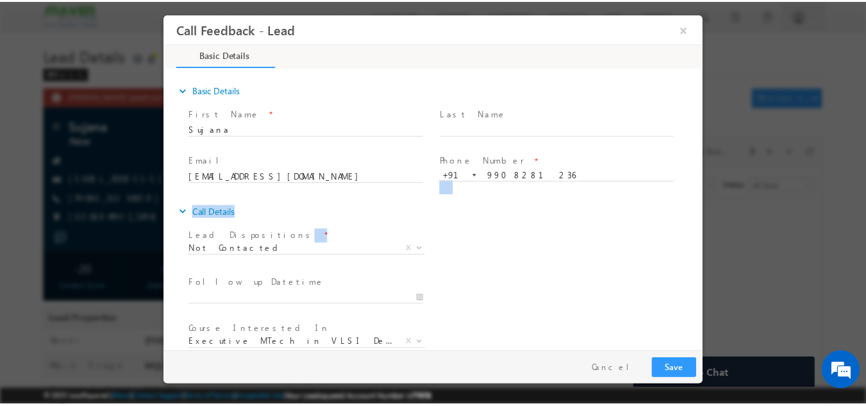
scroll to position [68, 0]
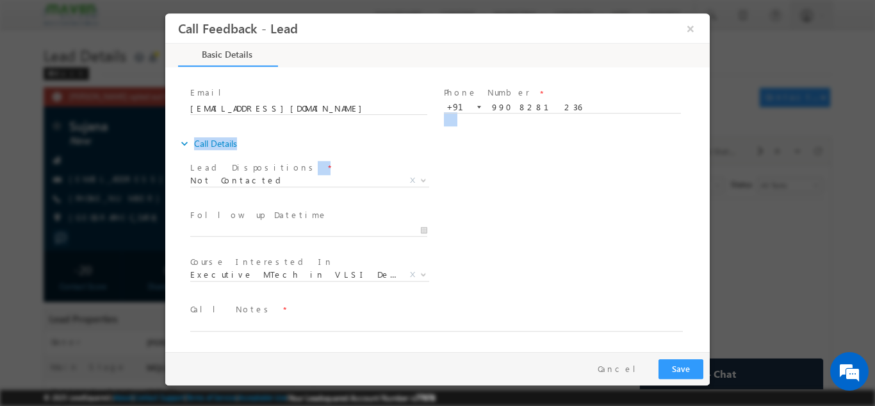
drag, startPoint x: 706, startPoint y: 195, endPoint x: 898, endPoint y: 365, distance: 256.0
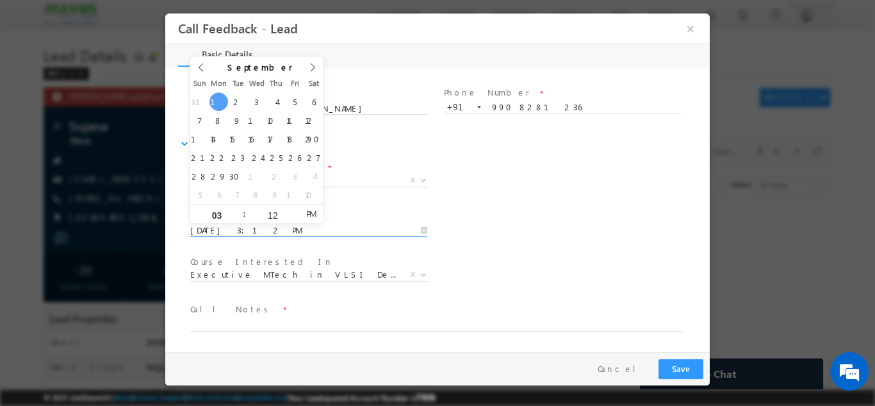
click at [309, 234] on input "01/09/2025 3:12 PM" at bounding box center [308, 230] width 237 height 13
type input "02/09/2025 3:12 PM"
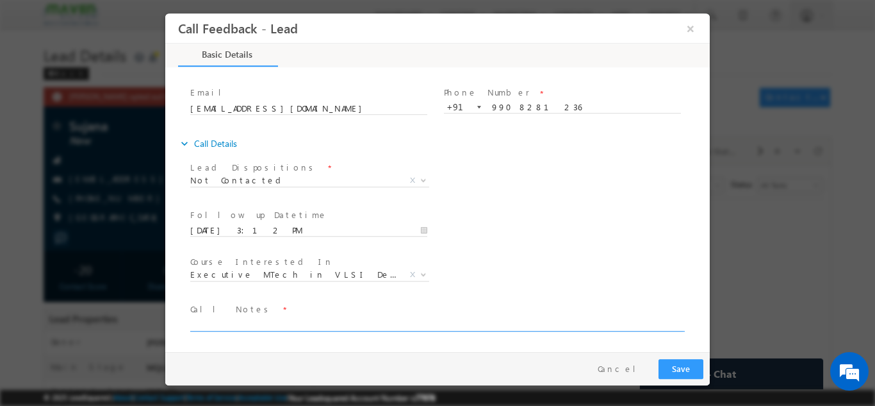
click at [249, 325] on textarea at bounding box center [436, 323] width 493 height 15
type textarea "dnp"
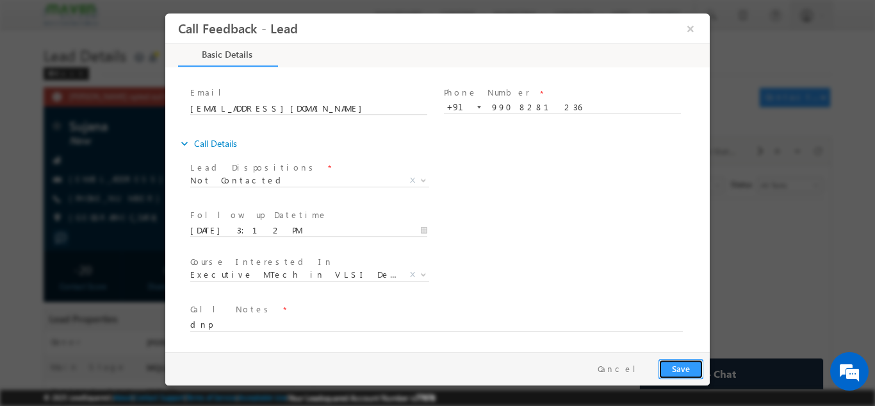
click at [678, 369] on button "Save" at bounding box center [681, 368] width 45 height 20
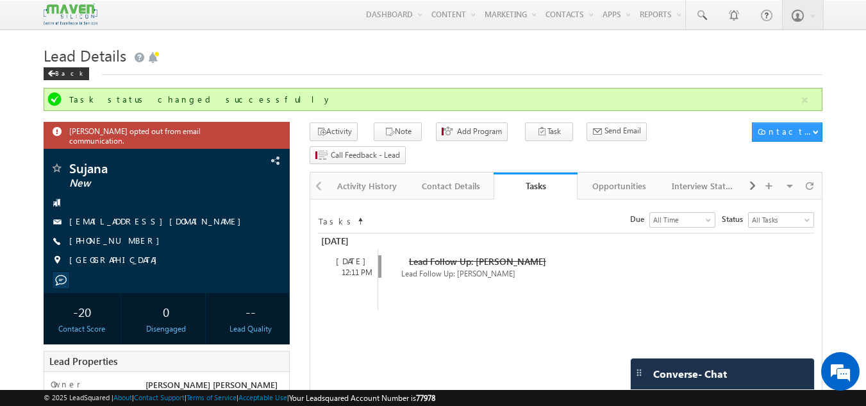
click at [678, 374] on span "Converse - Chat" at bounding box center [690, 374] width 74 height 12
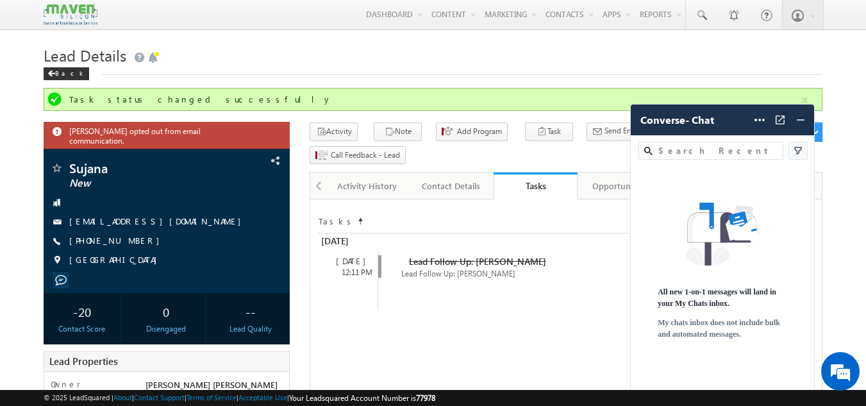
drag, startPoint x: 682, startPoint y: 394, endPoint x: 666, endPoint y: 395, distance: 15.4
click at [666, 395] on div "© 2025 LeadSquared | About | Contact Support | Terms of Service | Acceptable Us…" at bounding box center [433, 397] width 779 height 12
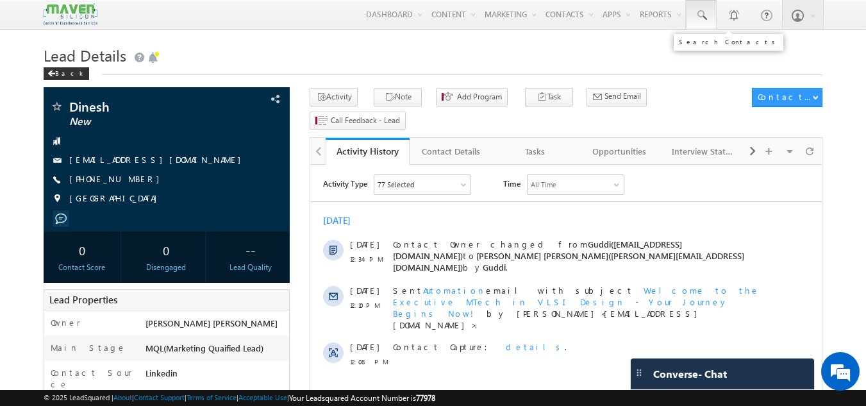
click at [703, 20] on span at bounding box center [701, 15] width 13 height 13
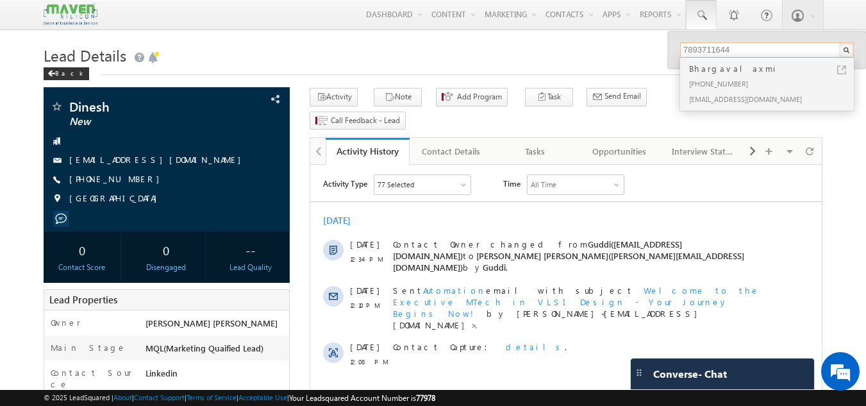
type input "7893711644"
click at [556, 141] on link "Tasks" at bounding box center [535, 151] width 84 height 27
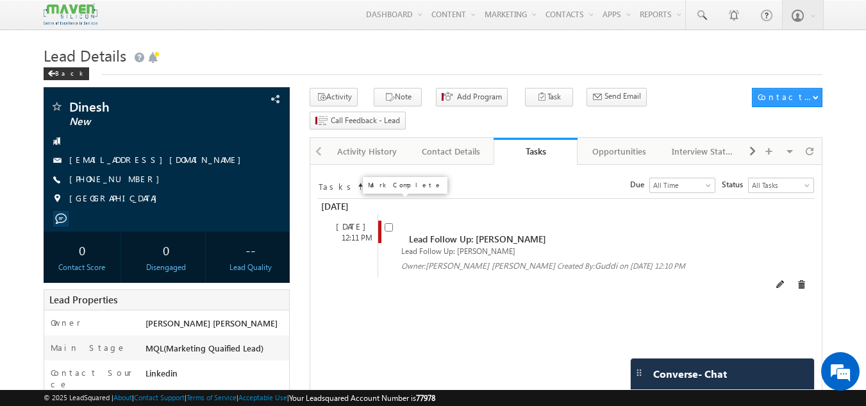
click at [388, 223] on input "checkbox" at bounding box center [388, 227] width 8 height 8
checkbox input "false"
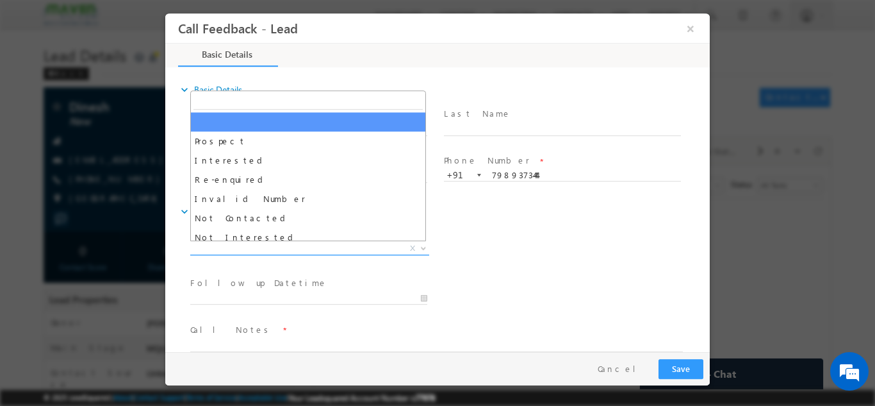
click at [251, 251] on span "X" at bounding box center [309, 248] width 239 height 13
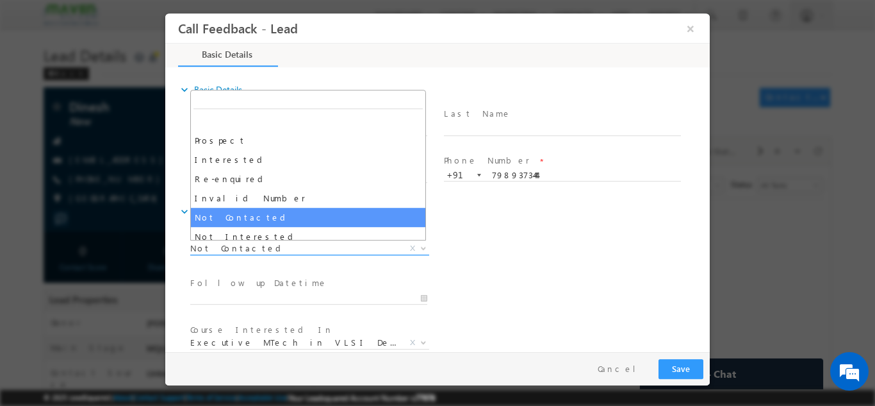
click at [240, 242] on span "Not Contacted" at bounding box center [294, 248] width 208 height 12
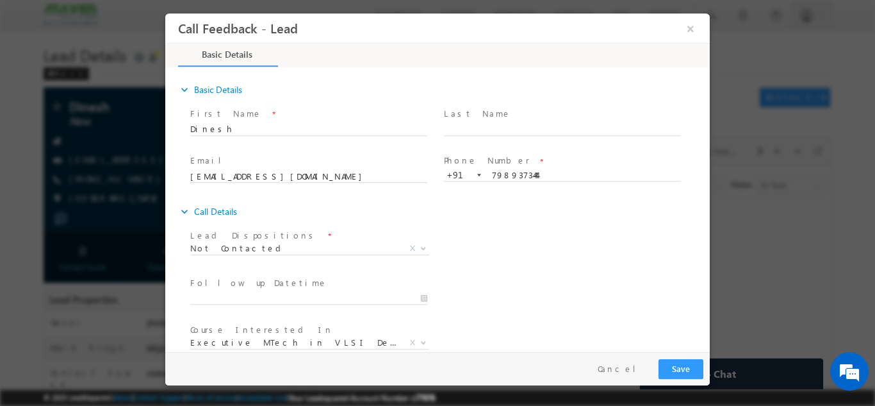
click at [224, 240] on label "Lead Dispositions" at bounding box center [254, 235] width 128 height 12
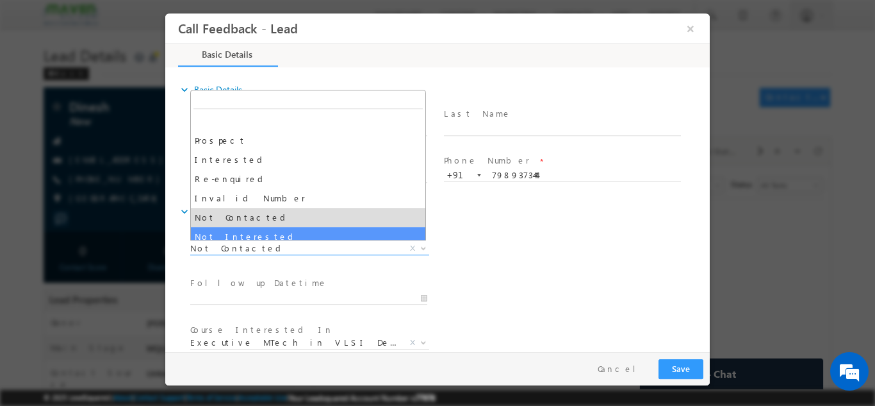
drag, startPoint x: 242, startPoint y: 252, endPoint x: 240, endPoint y: 233, distance: 20.0
select select "Not Interested"
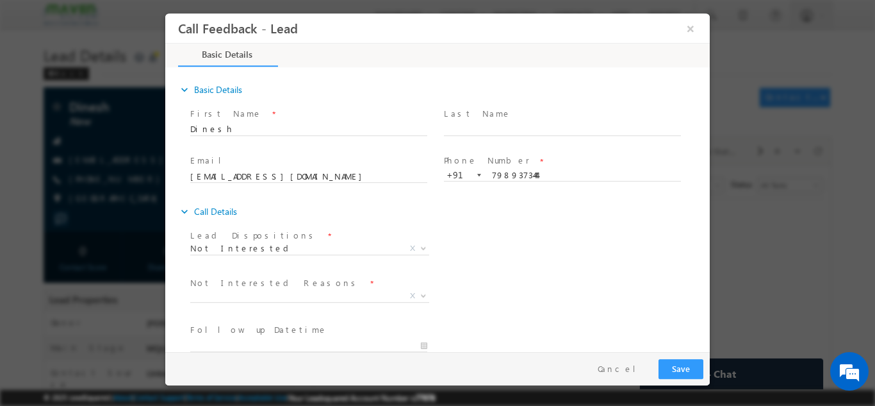
click at [240, 233] on label "Lead Dispositions" at bounding box center [254, 235] width 128 height 12
click at [226, 293] on span "X" at bounding box center [309, 295] width 239 height 13
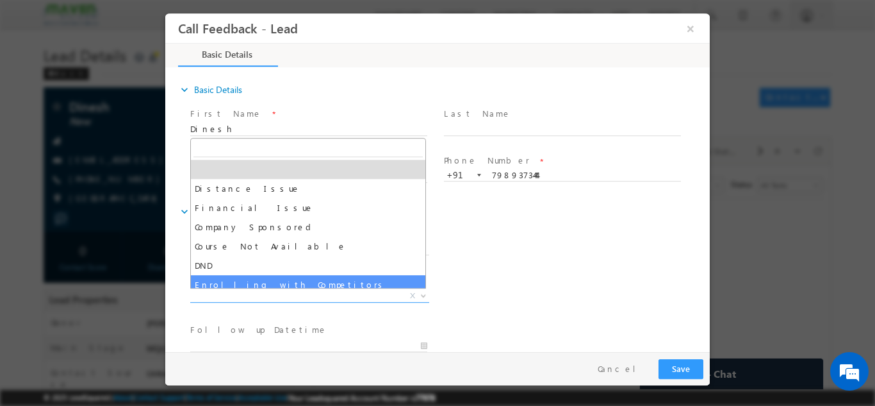
select select "Enrolling with Competitors"
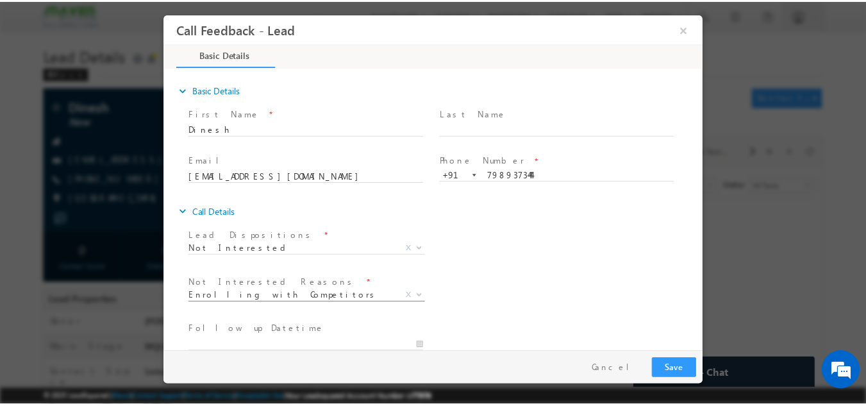
scroll to position [115, 0]
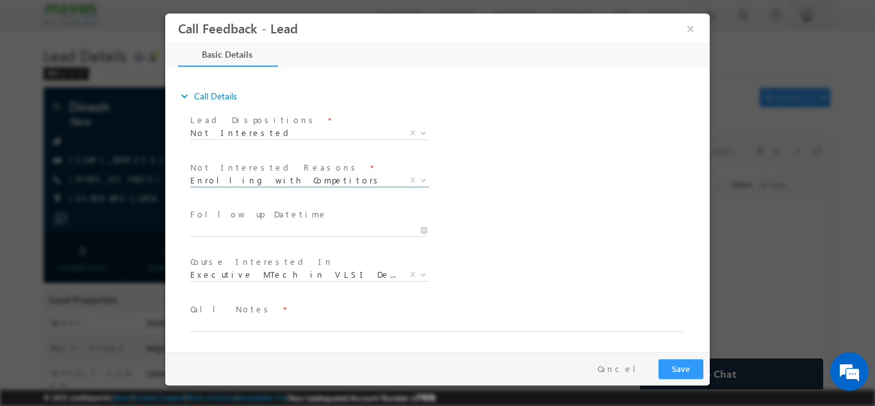
drag, startPoint x: 704, startPoint y: 124, endPoint x: 916, endPoint y: 269, distance: 256.8
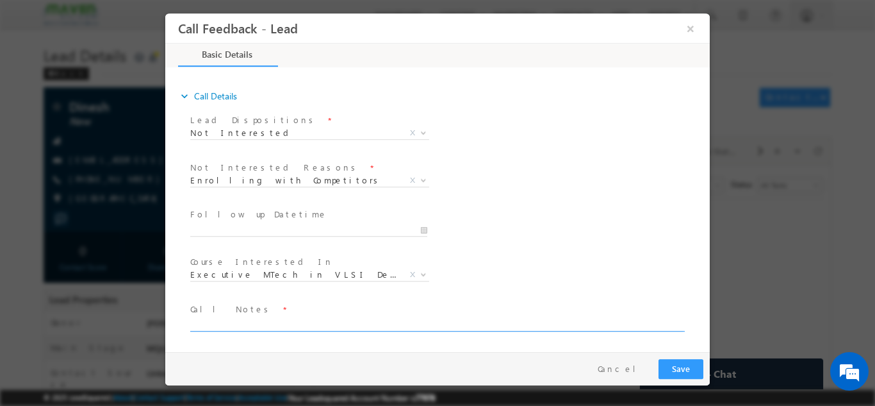
click at [367, 326] on textarea at bounding box center [436, 323] width 493 height 15
click at [203, 320] on textarea "takn admission in other college" at bounding box center [436, 323] width 493 height 15
type textarea "taken admission in other college"
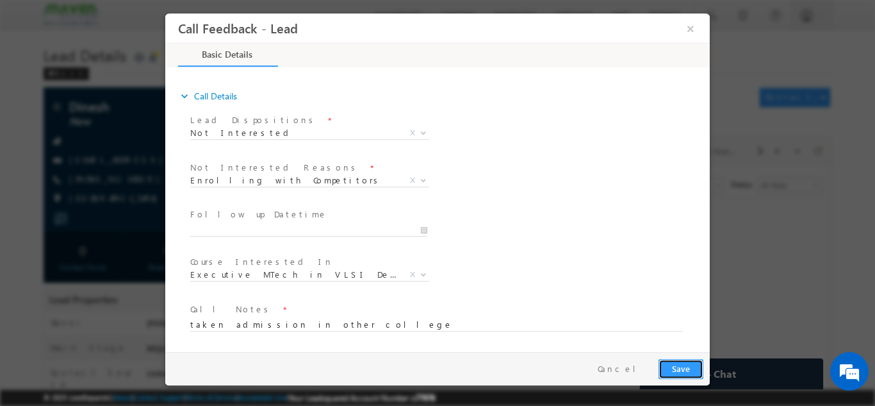
click at [679, 366] on button "Save" at bounding box center [681, 368] width 45 height 20
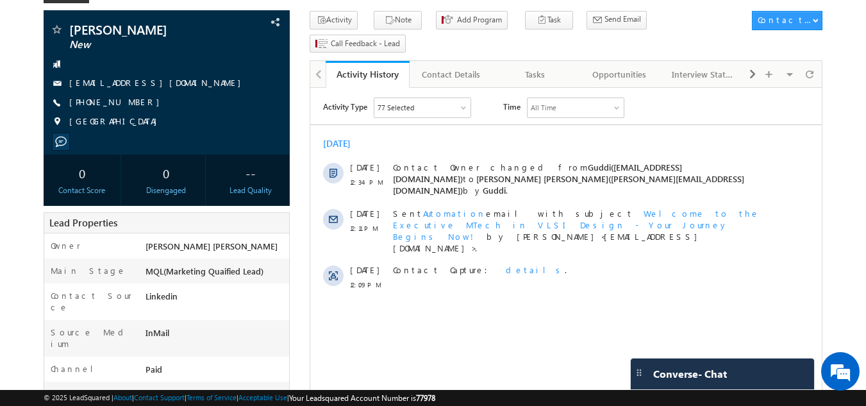
scroll to position [78, 0]
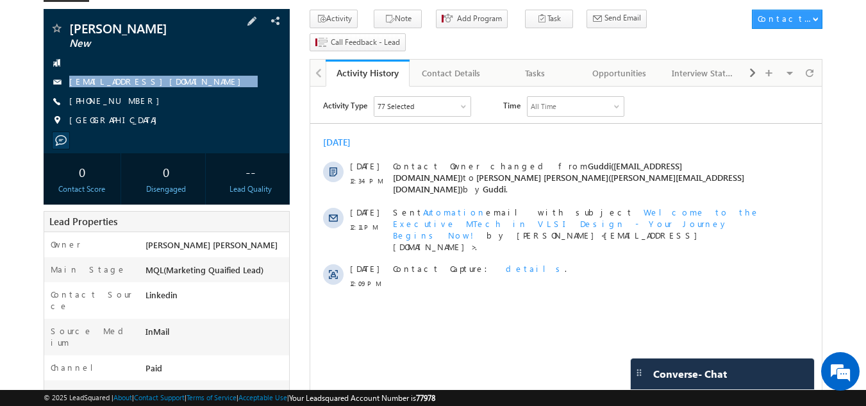
drag, startPoint x: 207, startPoint y: 66, endPoint x: 200, endPoint y: 108, distance: 42.2
click at [200, 108] on div "[PERSON_NAME] New [EMAIL_ADDRESS][DOMAIN_NAME] [PHONE_NUMBER] [GEOGRAPHIC_DATA]" at bounding box center [167, 77] width 234 height 111
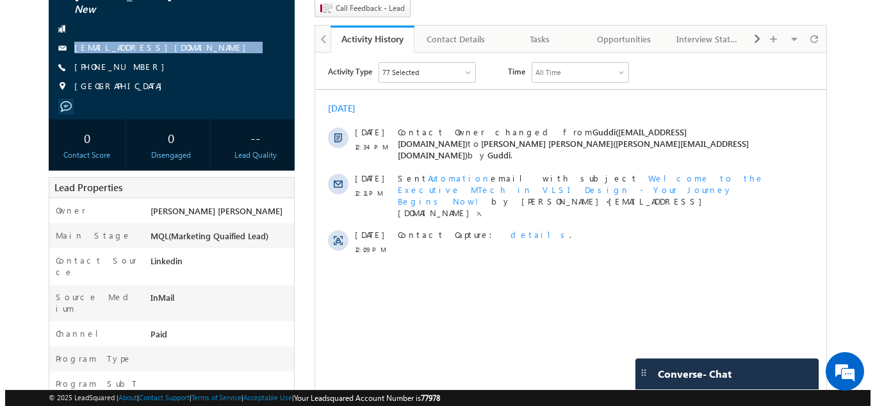
scroll to position [0, 0]
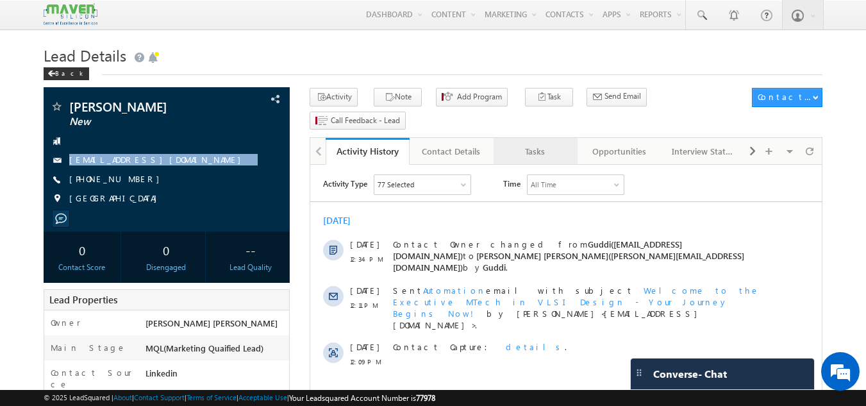
click at [533, 144] on div "Tasks" at bounding box center [535, 151] width 62 height 15
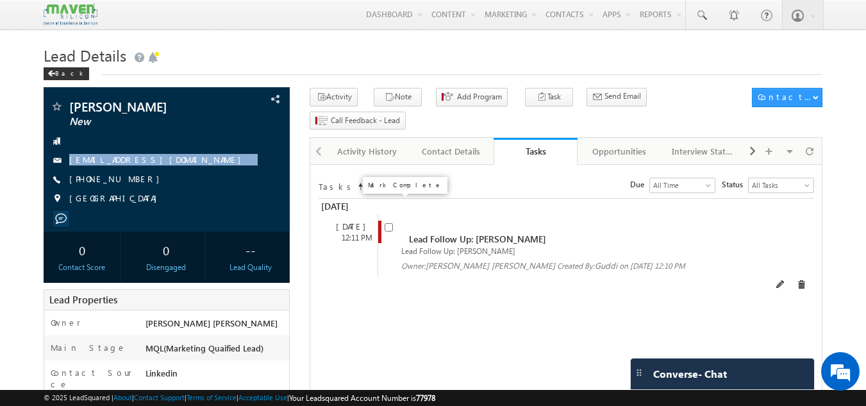
click at [389, 223] on input "checkbox" at bounding box center [388, 227] width 8 height 8
checkbox input "false"
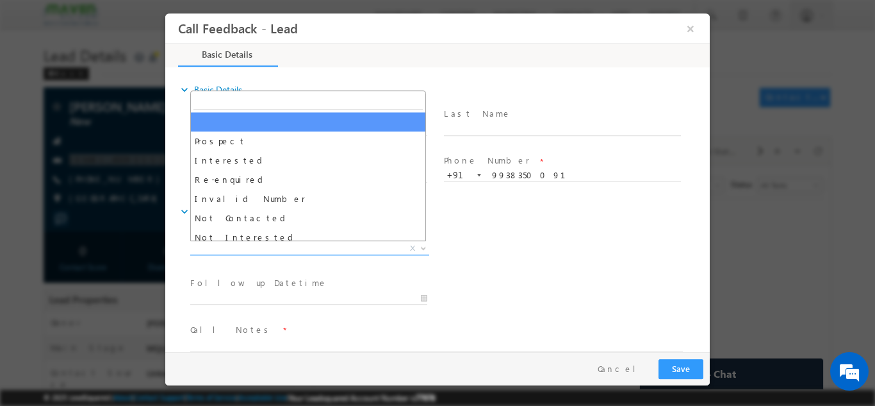
click at [285, 247] on span "X" at bounding box center [309, 248] width 239 height 13
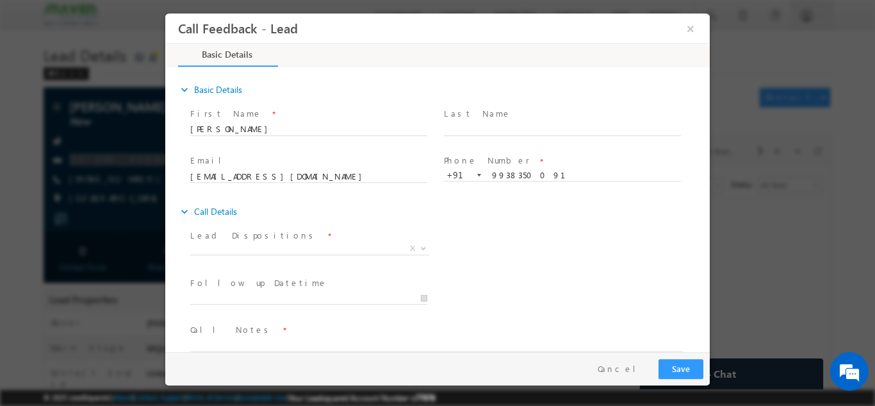
click at [302, 240] on span "Lead Dispositions *" at bounding box center [308, 235] width 236 height 14
click at [296, 255] on span "X" at bounding box center [309, 250] width 239 height 13
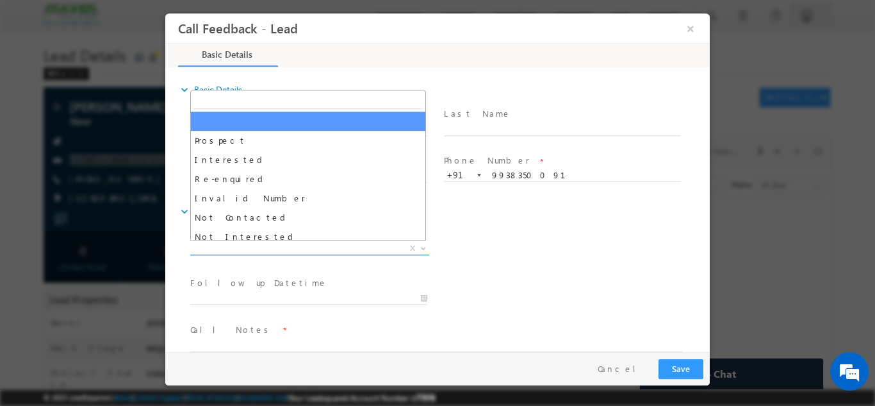
click at [297, 246] on span "X" at bounding box center [309, 248] width 239 height 13
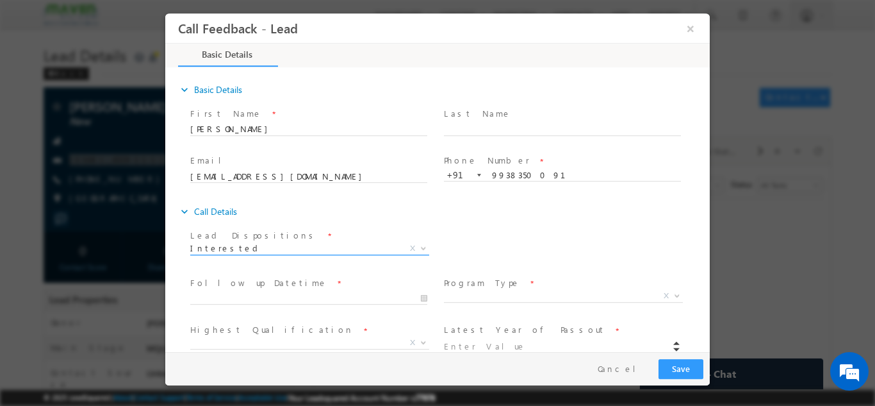
click at [303, 249] on span "Interested" at bounding box center [294, 248] width 208 height 12
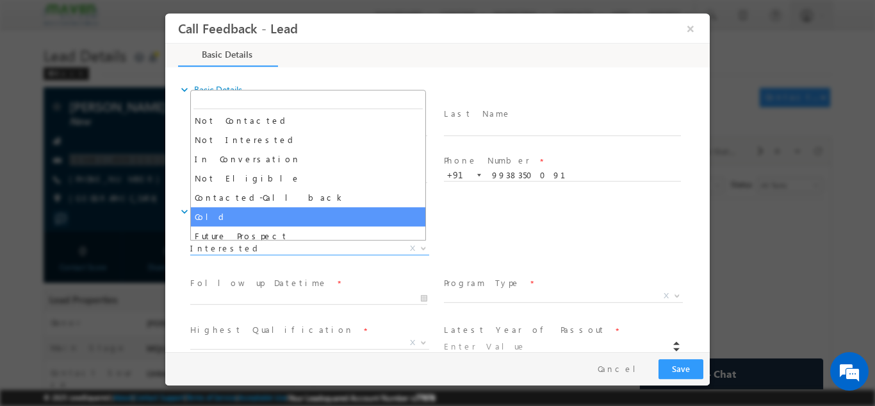
scroll to position [103, 0]
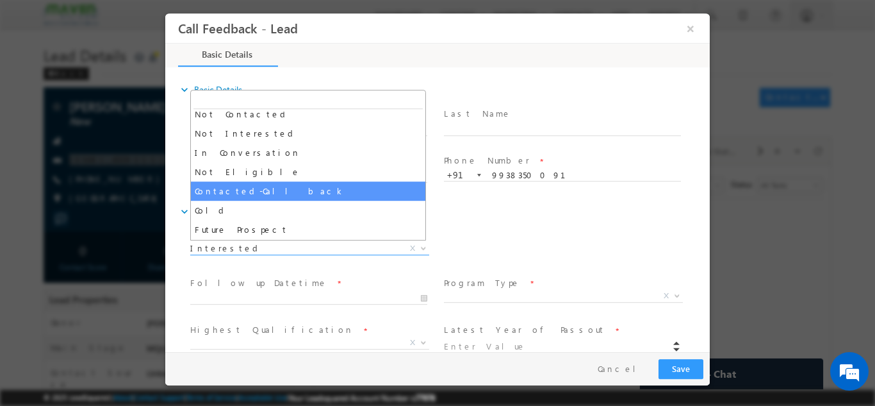
select select "Contacted-Call back"
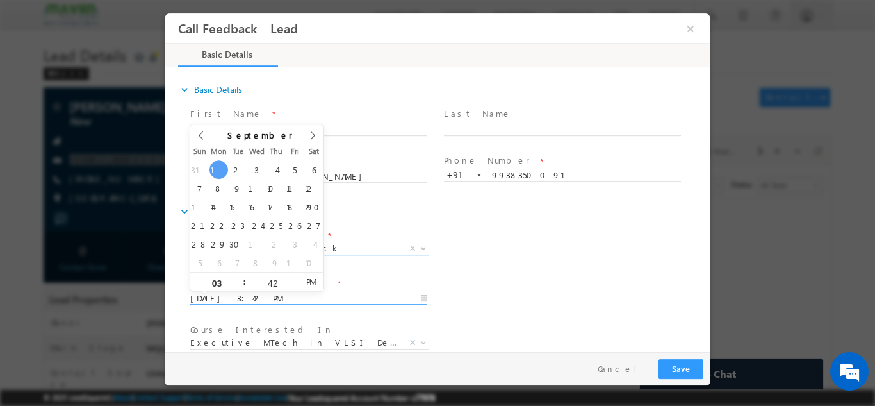
click at [338, 302] on input "01/09/2025 3:42 PM" at bounding box center [308, 298] width 237 height 13
type input "02/09/2025 3:42 PM"
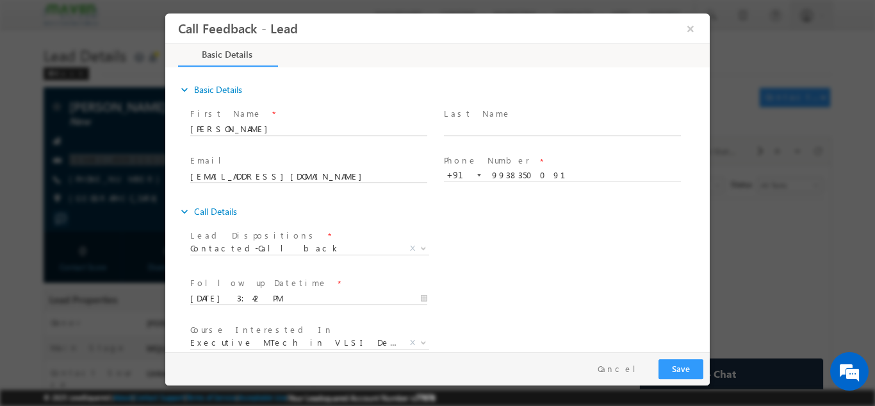
click at [649, 317] on div "Follow up Datetime * 02/09/2025 3:42 PM Program Type * Long Term Short Term X" at bounding box center [449, 296] width 522 height 47
drag, startPoint x: 711, startPoint y: 247, endPoint x: 717, endPoint y: 344, distance: 97.0
click at [718, 349] on div at bounding box center [437, 203] width 875 height 406
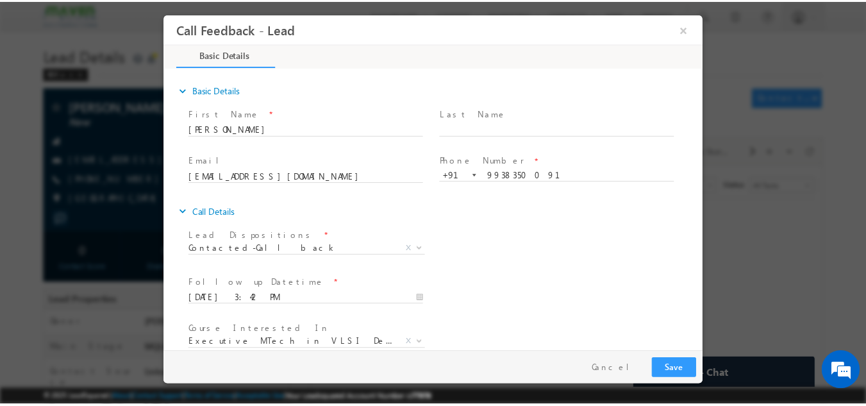
scroll to position [68, 0]
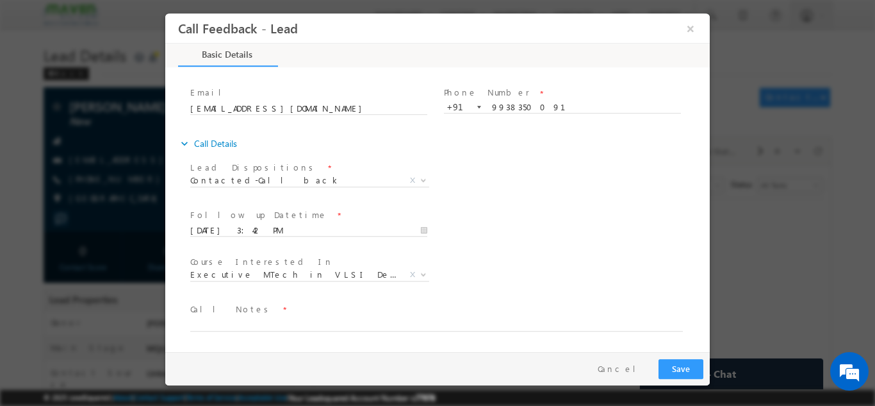
click at [500, 332] on span at bounding box center [429, 337] width 479 height 14
click at [504, 319] on textarea at bounding box center [436, 323] width 493 height 15
type textarea "cb by 6 pm"
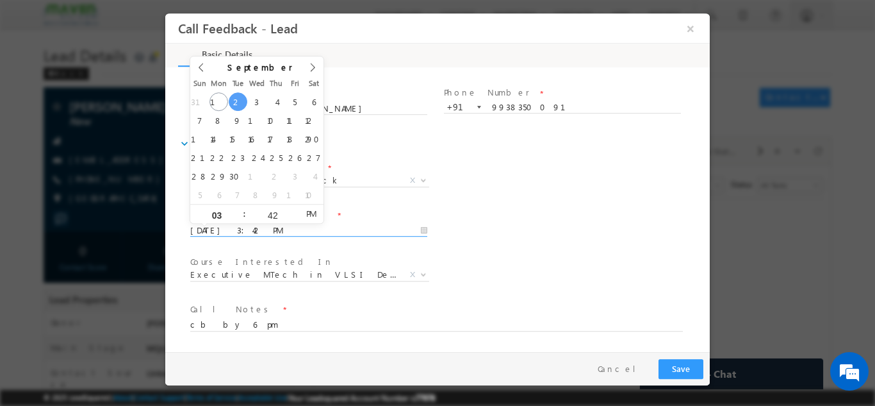
click at [357, 230] on input "02/09/2025 3:42 PM" at bounding box center [308, 230] width 237 height 13
type input "01/09/2025 4:42 PM"
type input "04"
click at [241, 208] on span at bounding box center [238, 209] width 9 height 10
type input "01/09/2025 5:42 PM"
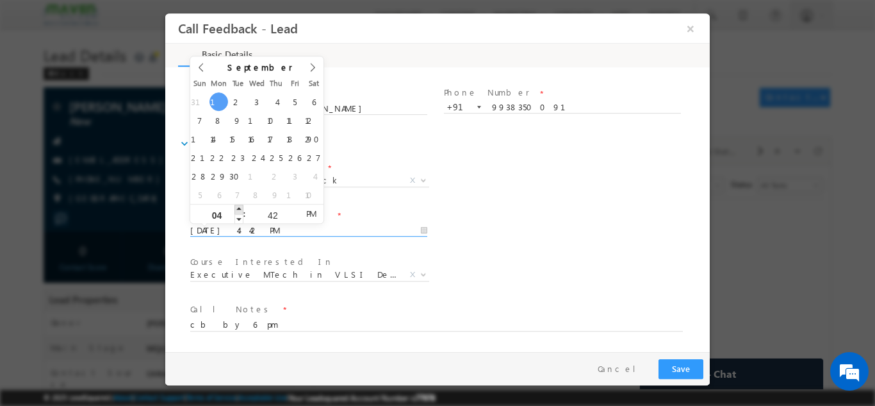
type input "05"
click at [241, 208] on span at bounding box center [238, 209] width 9 height 10
type input "01/09/2025 6:42 PM"
type input "06"
click at [241, 208] on span at bounding box center [238, 209] width 9 height 10
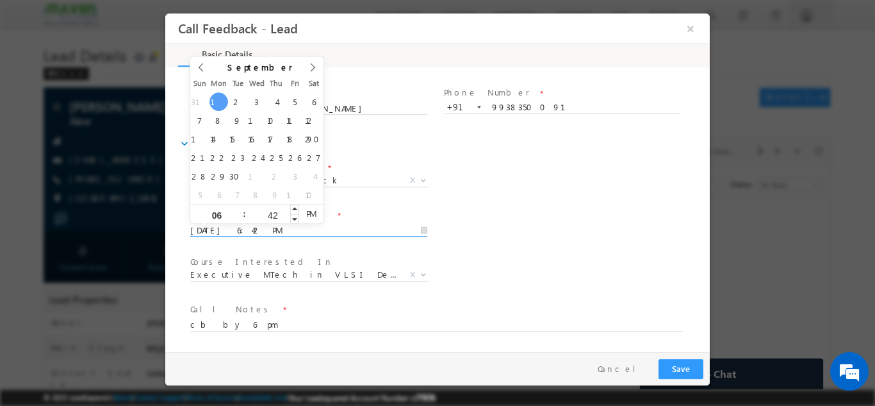
click at [270, 212] on input "42" at bounding box center [272, 214] width 53 height 8
type input "00"
type input "01/09/2025 6:00 PM"
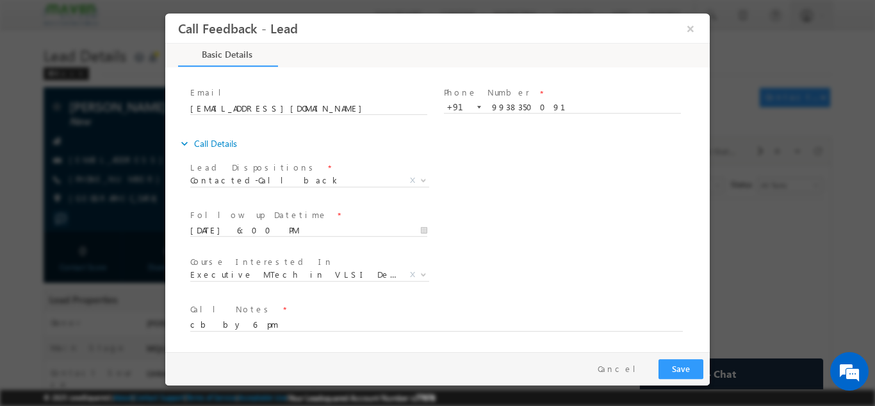
click at [497, 256] on div "Course Interested In * Executive M.Tech in VLSI Design Advanced VLSI Design & V…" at bounding box center [449, 275] width 522 height 47
click at [673, 357] on div "Pay & Save Save Cancel" at bounding box center [440, 367] width 551 height 33
click at [677, 360] on button "Save" at bounding box center [681, 368] width 45 height 20
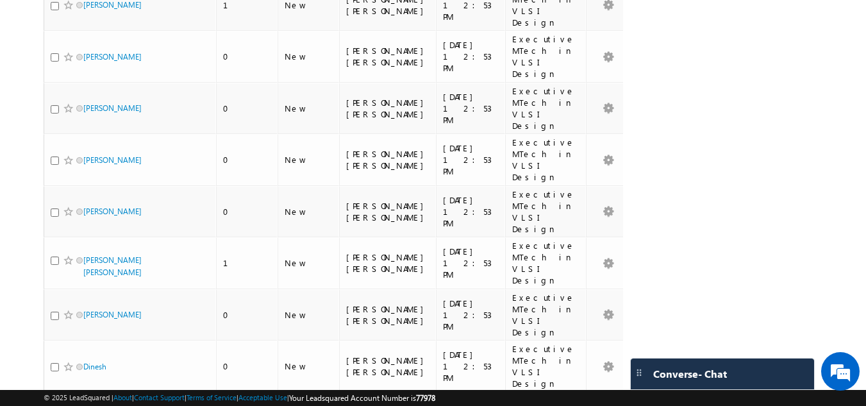
scroll to position [580, 0]
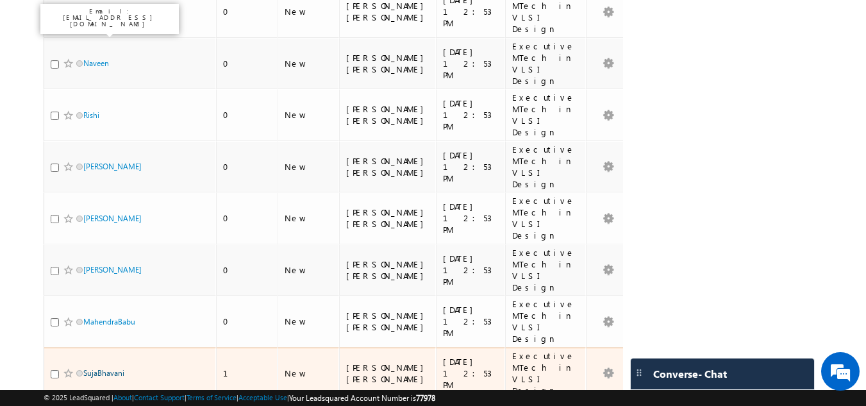
click at [100, 368] on link "SujaBhavani" at bounding box center [103, 373] width 41 height 10
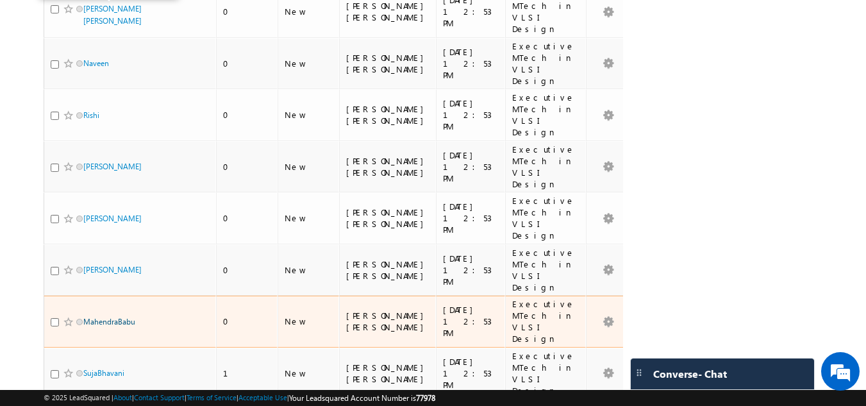
click at [99, 317] on link "MahendraBabu" at bounding box center [109, 322] width 52 height 10
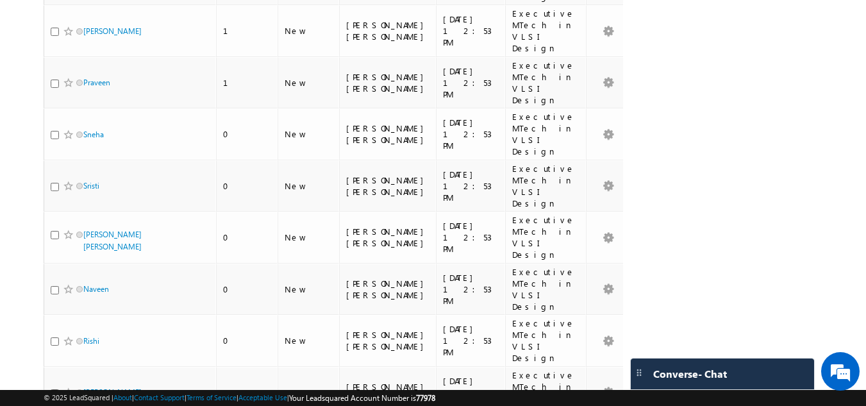
scroll to position [350, 0]
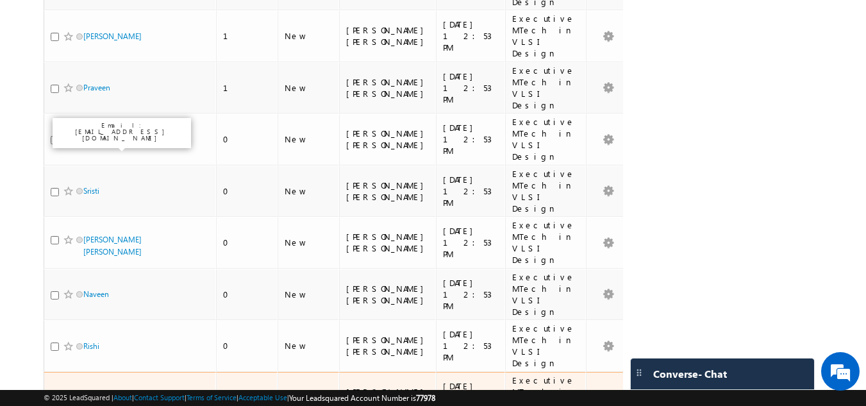
click at [98, 392] on link "Devanshu Sharma" at bounding box center [112, 397] width 58 height 10
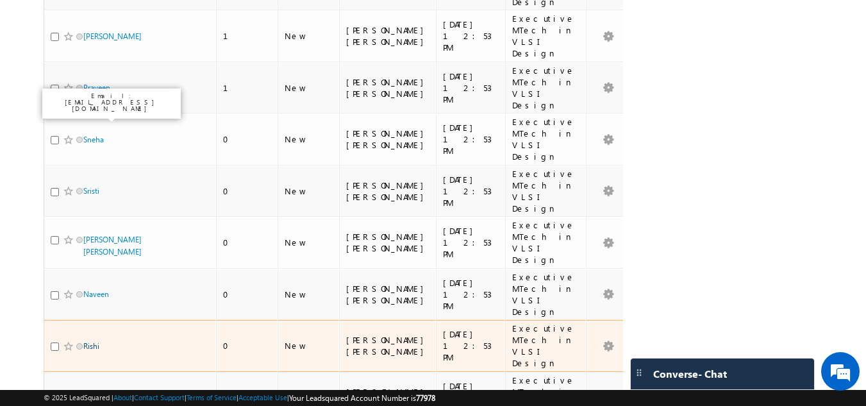
click at [91, 341] on link "Rishi" at bounding box center [91, 346] width 16 height 10
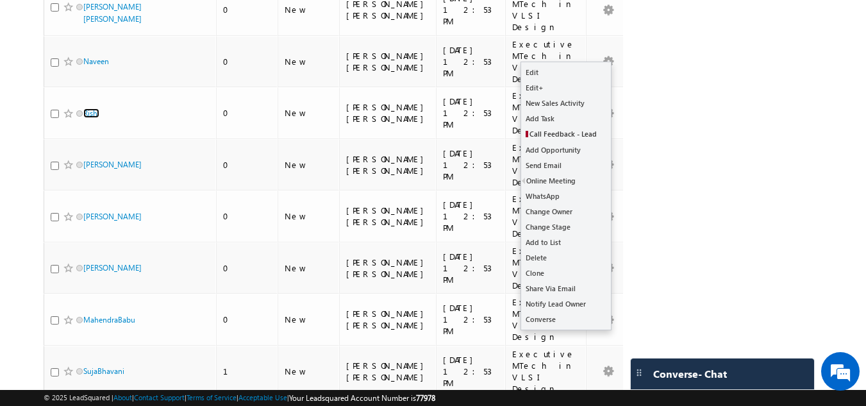
scroll to position [583, 0]
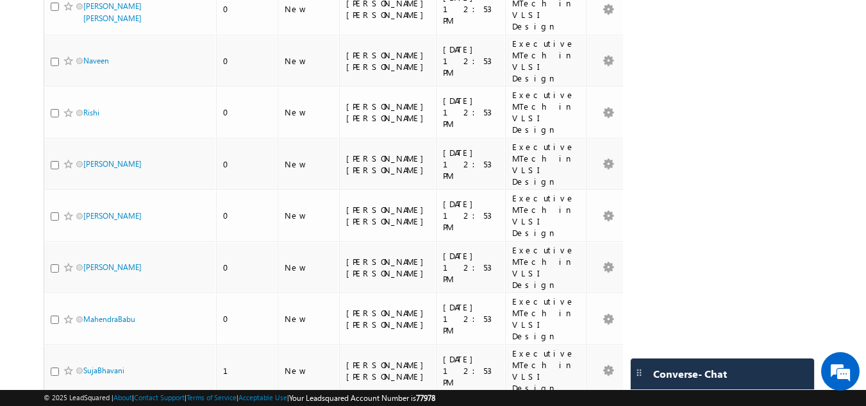
click at [796, 136] on div "Search Contacts X ? 609 results found Advanced Search Advanced Search Advanced …" at bounding box center [433, 218] width 779 height 1426
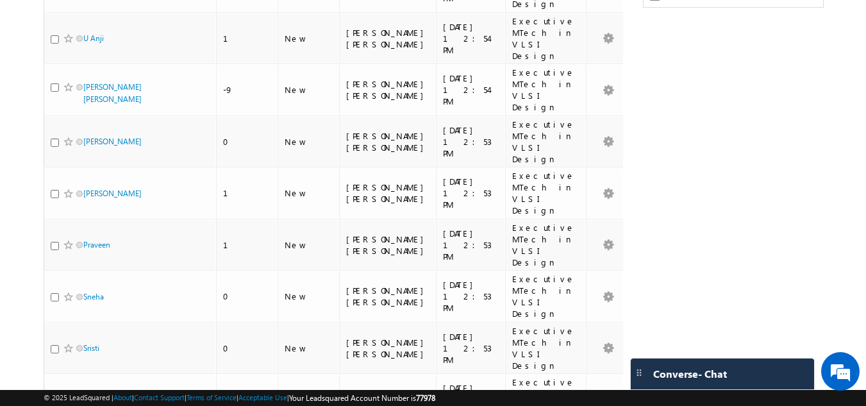
scroll to position [0, 0]
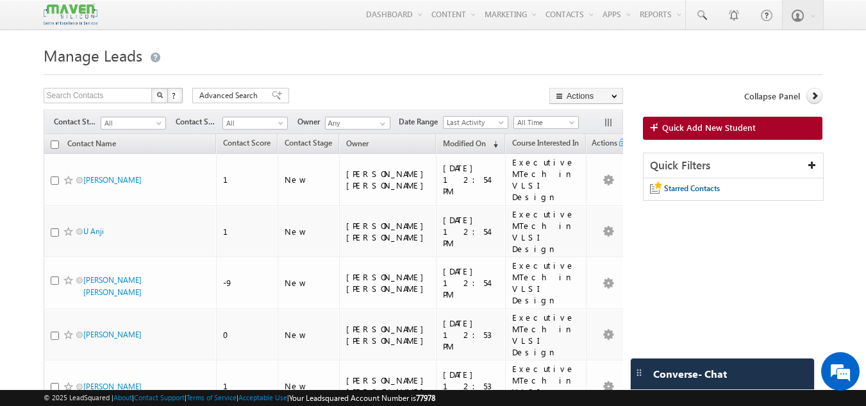
click at [696, 10] on span at bounding box center [701, 15] width 13 height 13
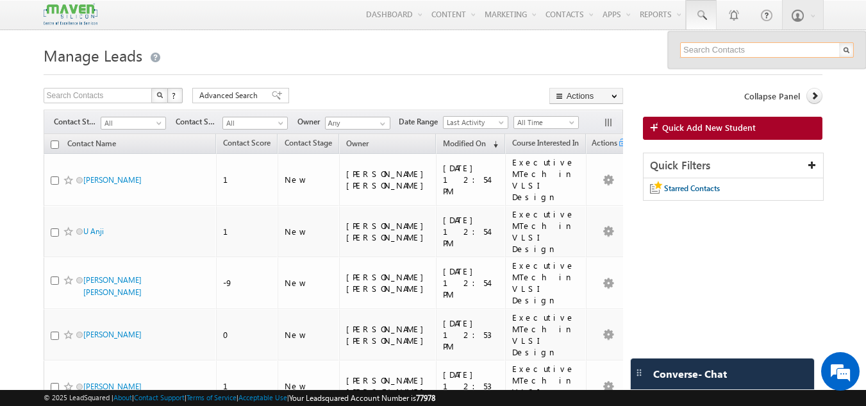
click at [698, 44] on input "text" at bounding box center [767, 49] width 174 height 15
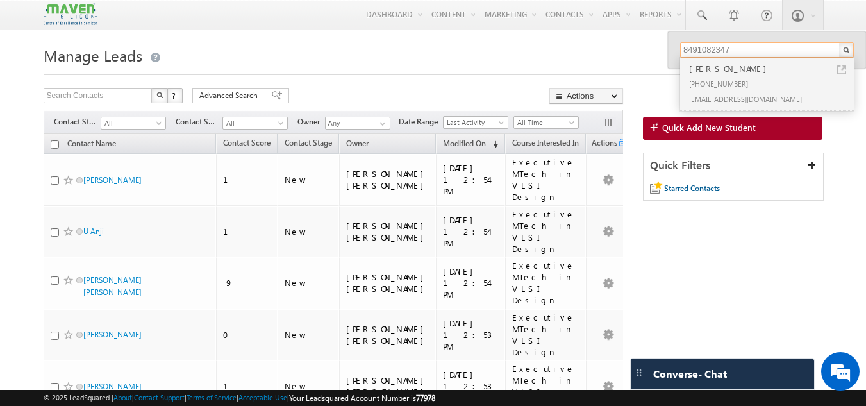
type input "8491082347"
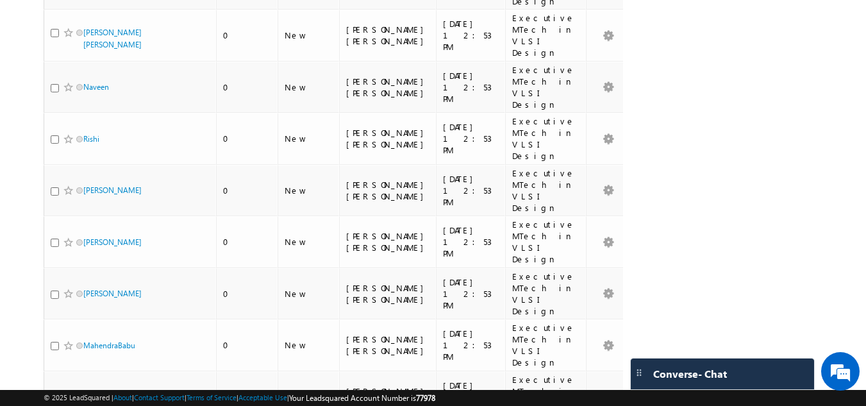
scroll to position [586, 0]
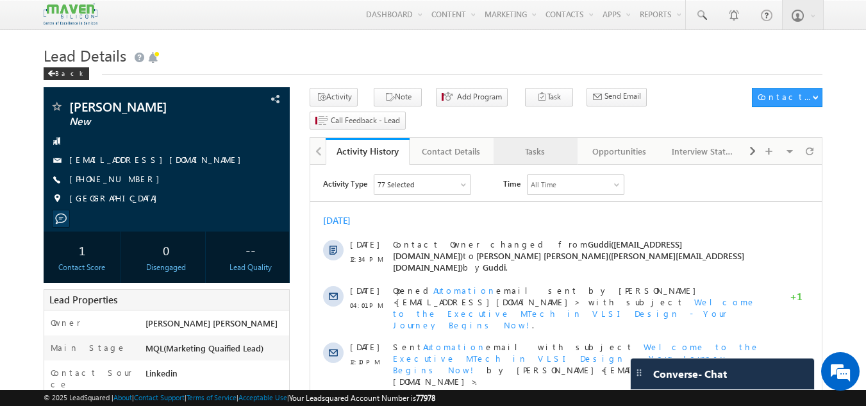
click at [529, 144] on div "Tasks" at bounding box center [535, 151] width 62 height 15
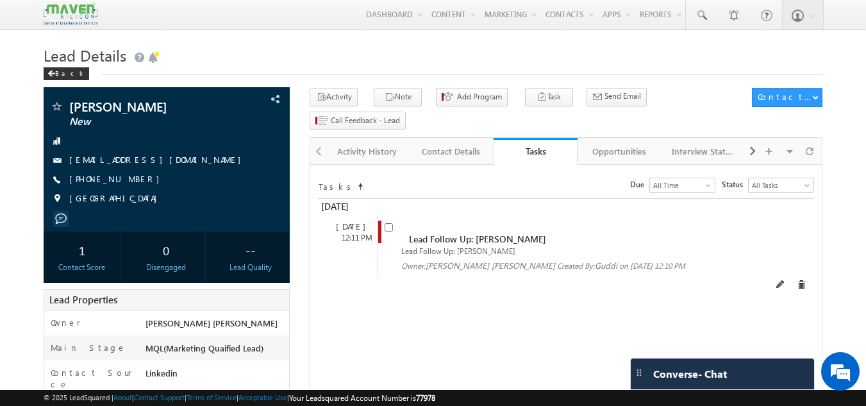
click at [389, 223] on input "checkbox" at bounding box center [388, 227] width 8 height 8
checkbox input "false"
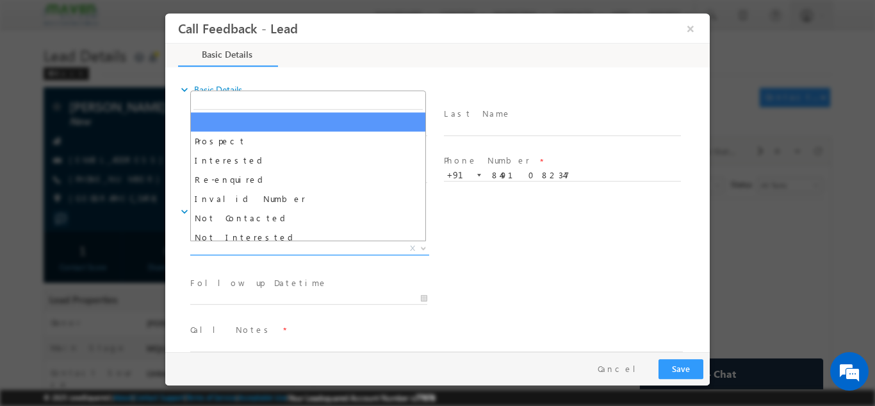
click at [343, 243] on span "X" at bounding box center [309, 248] width 239 height 13
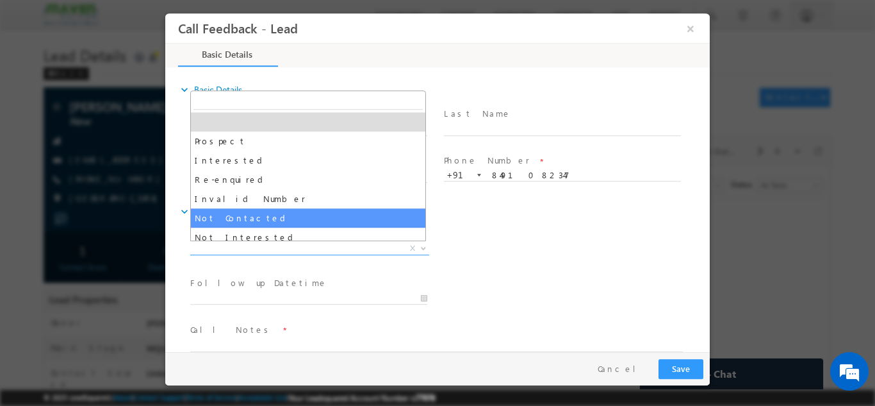
select select "Not Contacted"
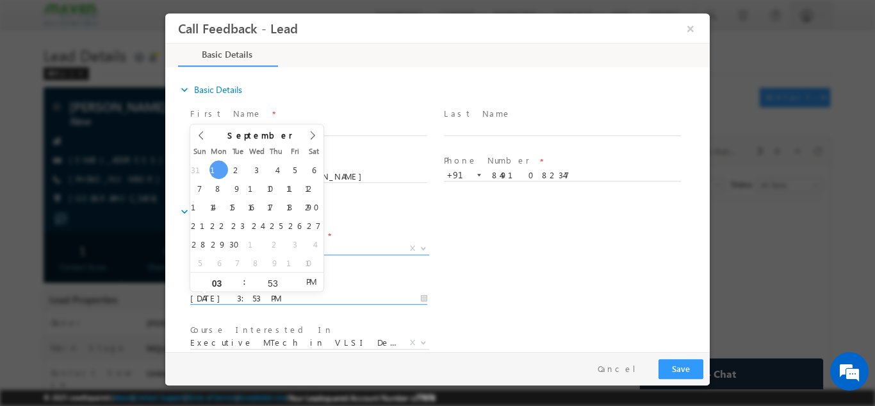
click at [375, 299] on input "[DATE] 3:53 PM" at bounding box center [308, 298] width 237 height 13
type input "[DATE] 3:53 PM"
drag, startPoint x: 242, startPoint y: 162, endPoint x: 599, endPoint y: 299, distance: 382.3
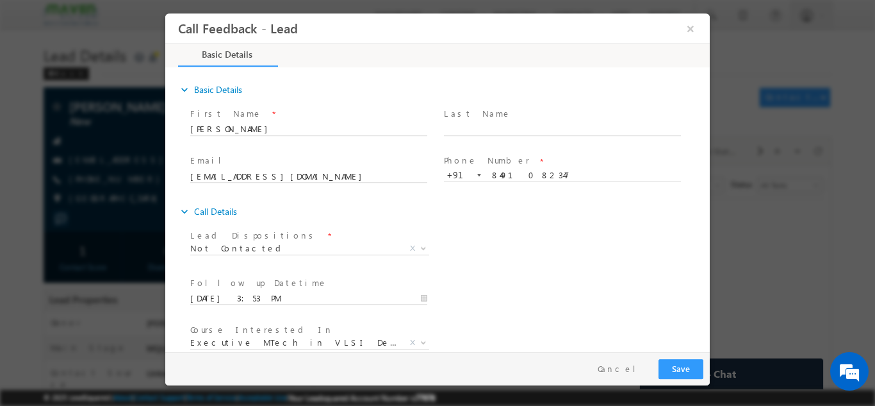
click at [599, 299] on div "Follow up Datetime * [DATE] 3:53 PM Program Type * Long Term Short Term X" at bounding box center [449, 296] width 522 height 47
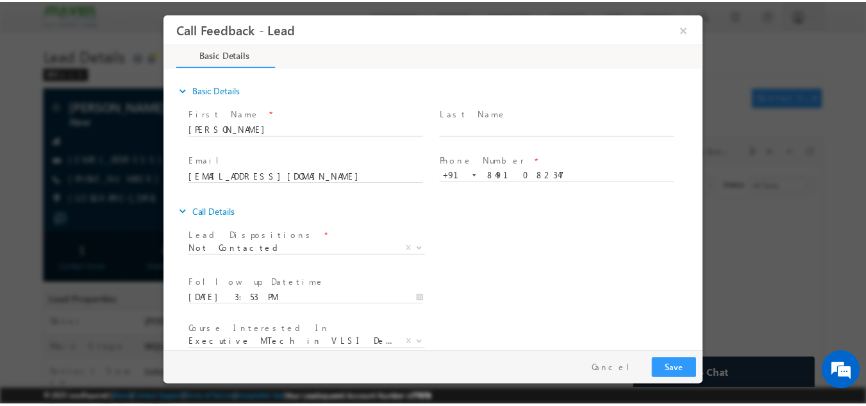
scroll to position [68, 0]
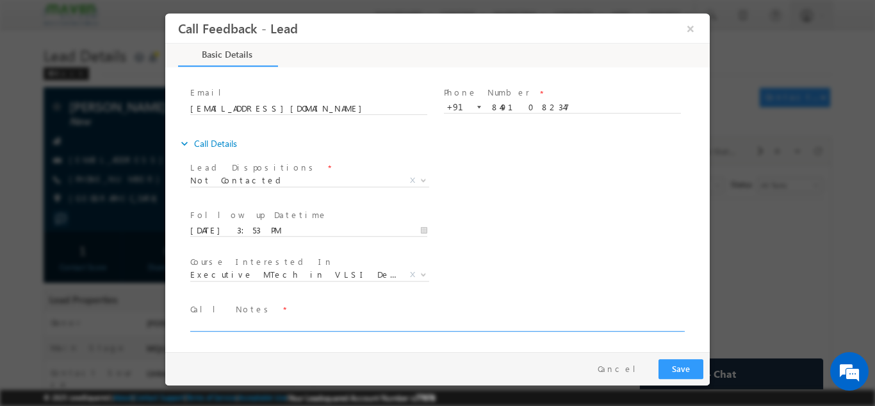
click at [495, 325] on textarea at bounding box center [436, 323] width 493 height 15
type textarea "dnp"
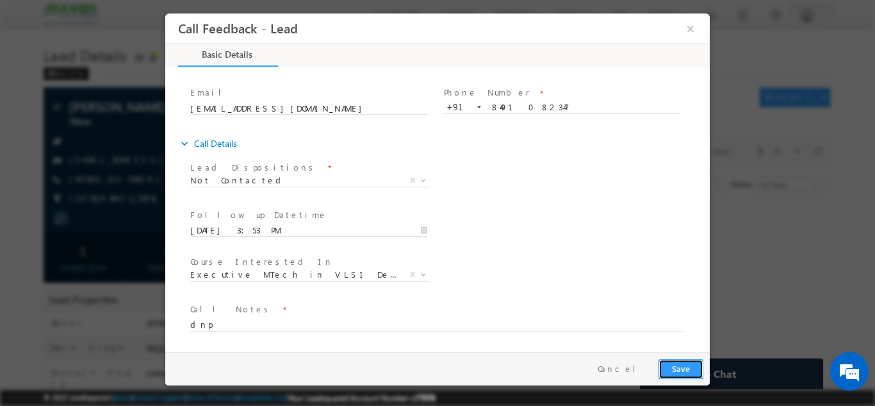
click at [688, 361] on button "Save" at bounding box center [681, 368] width 45 height 20
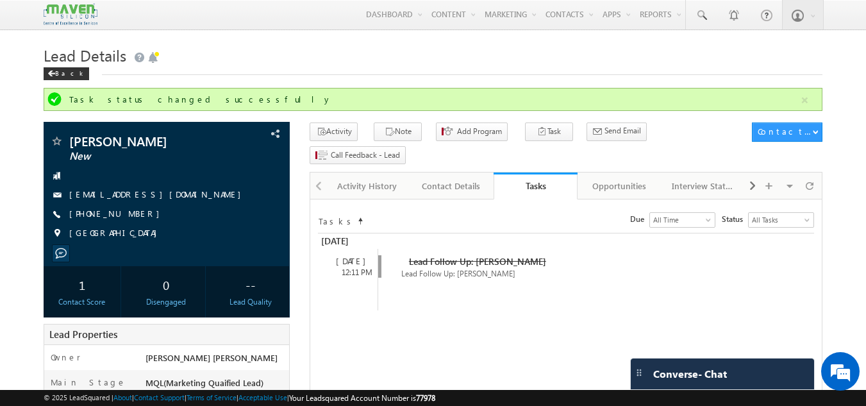
click at [688, 368] on span "Converse - Chat" at bounding box center [690, 374] width 74 height 12
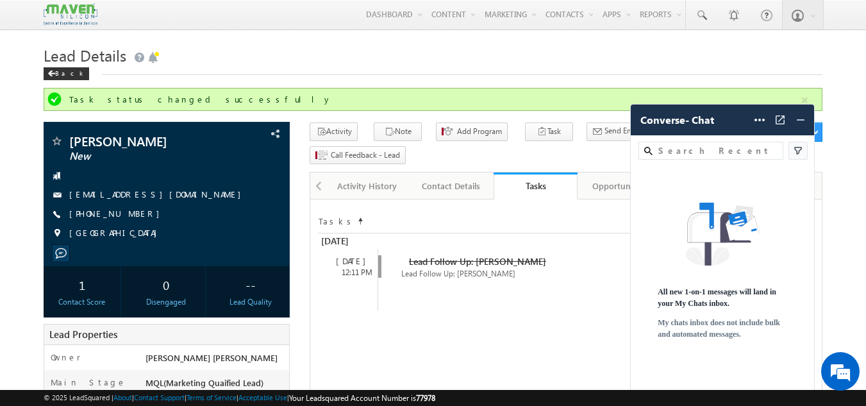
click at [688, 366] on div "All new 1-on-1 messages will land in your My Chats inbox. My chats inbox does n…" at bounding box center [722, 278] width 185 height 186
drag, startPoint x: 523, startPoint y: 349, endPoint x: 688, endPoint y: 366, distance: 166.2
click at [688, 366] on div "All new 1-on-1 messages will land in your My Chats inbox. My chats inbox does n…" at bounding box center [722, 278] width 185 height 186
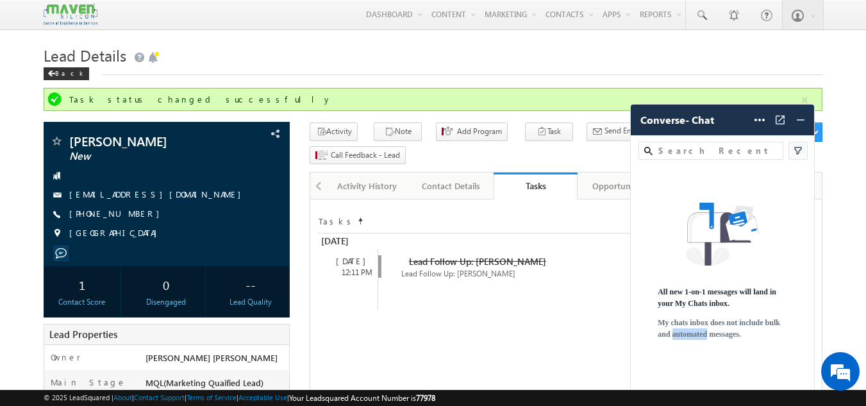
click at [688, 366] on div "All new 1-on-1 messages will land in your My Chats inbox. My chats inbox does n…" at bounding box center [722, 278] width 185 height 186
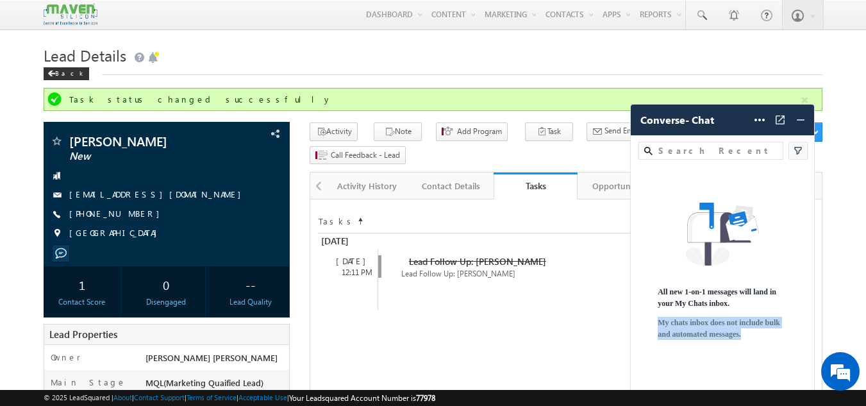
click at [688, 366] on div "All new 1-on-1 messages will land in your My Chats inbox. My chats inbox does n…" at bounding box center [722, 278] width 185 height 186
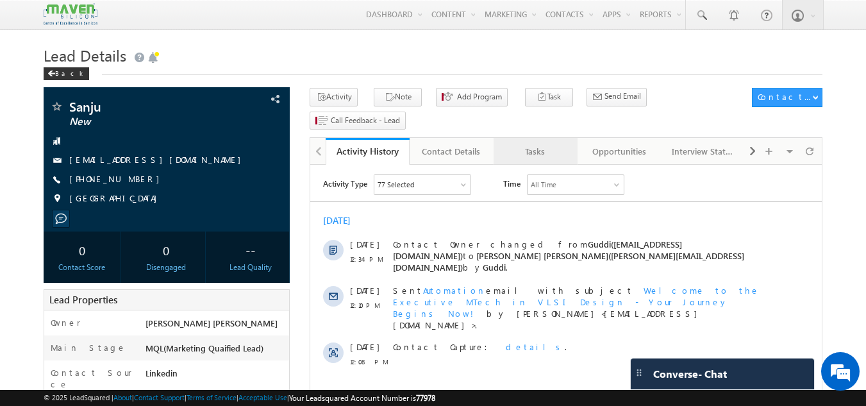
click at [550, 144] on div "Tasks" at bounding box center [535, 151] width 62 height 15
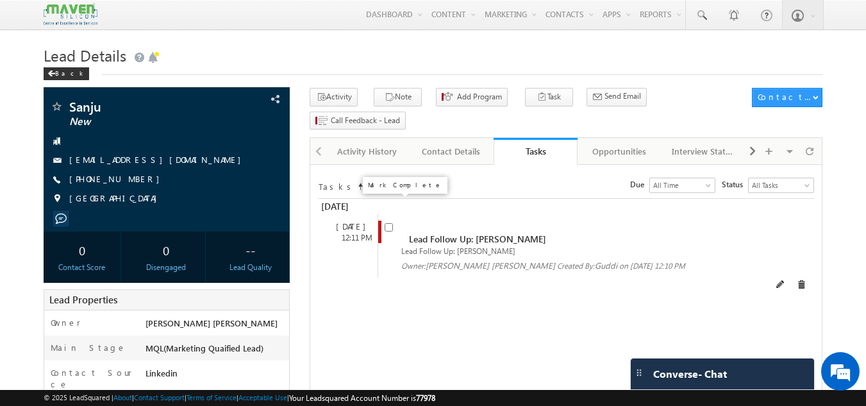
click at [390, 223] on input "checkbox" at bounding box center [388, 227] width 8 height 8
checkbox input "false"
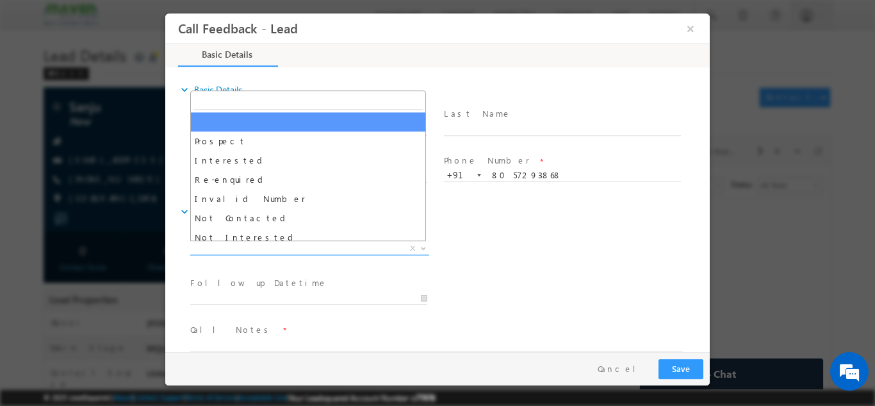
click at [299, 247] on span "X" at bounding box center [309, 248] width 239 height 13
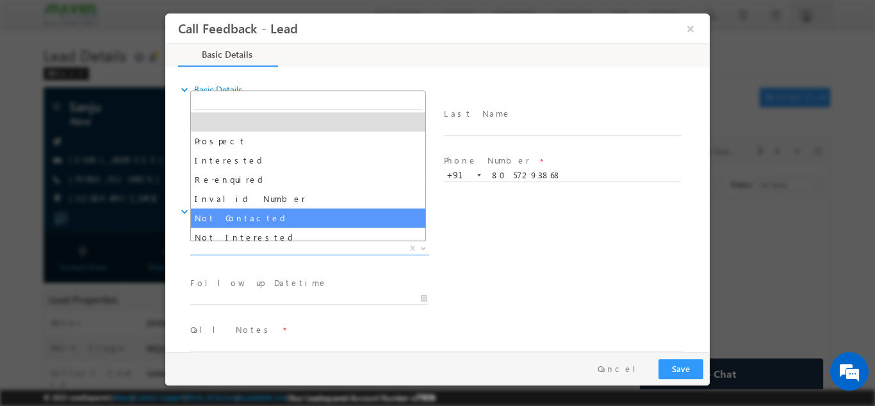
select select "Not Contacted"
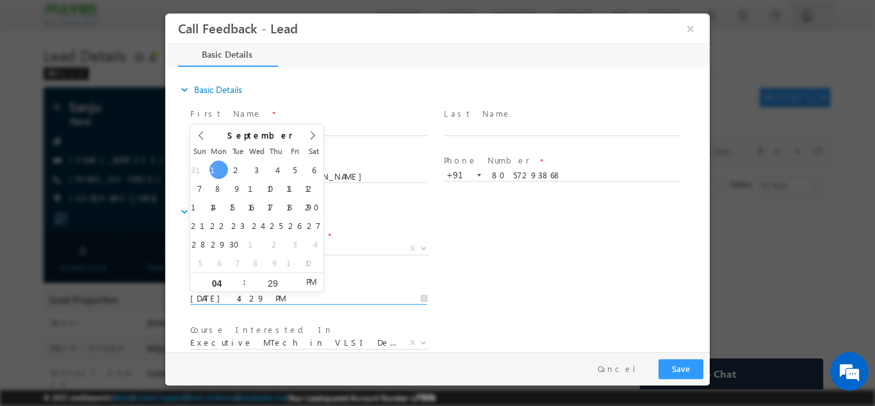
click at [241, 297] on input "01/09/2025 4:29 PM" at bounding box center [308, 298] width 237 height 13
type input "02/09/2025 4:29 PM"
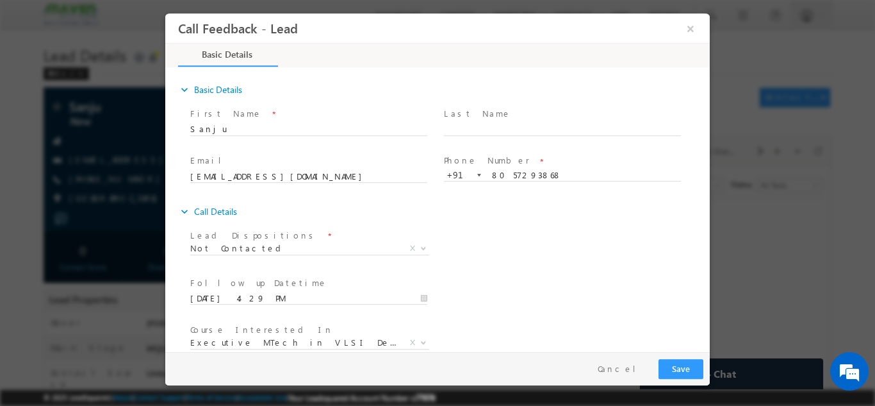
click at [472, 295] on div "Follow up Datetime * 02/09/2025 4:29 PM Program Type * Long Term Short Term X" at bounding box center [449, 296] width 522 height 47
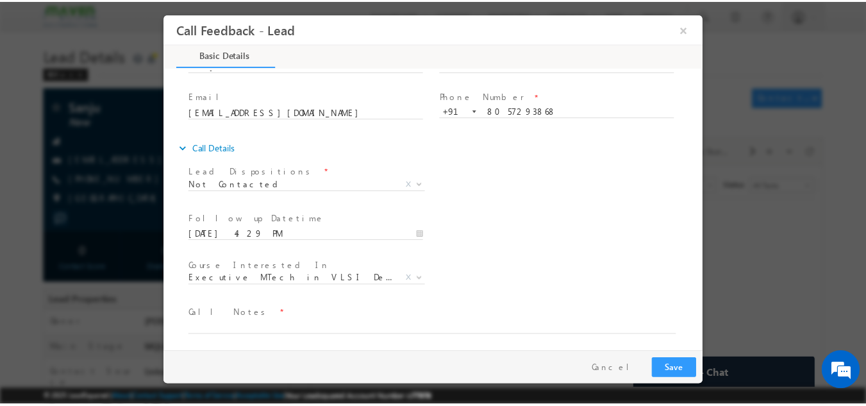
scroll to position [68, 0]
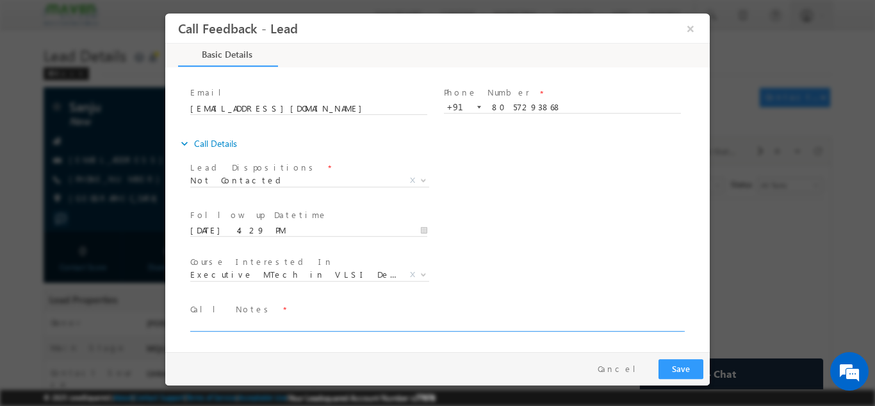
click at [537, 320] on textarea at bounding box center [436, 323] width 493 height 15
type textarea "dnp"
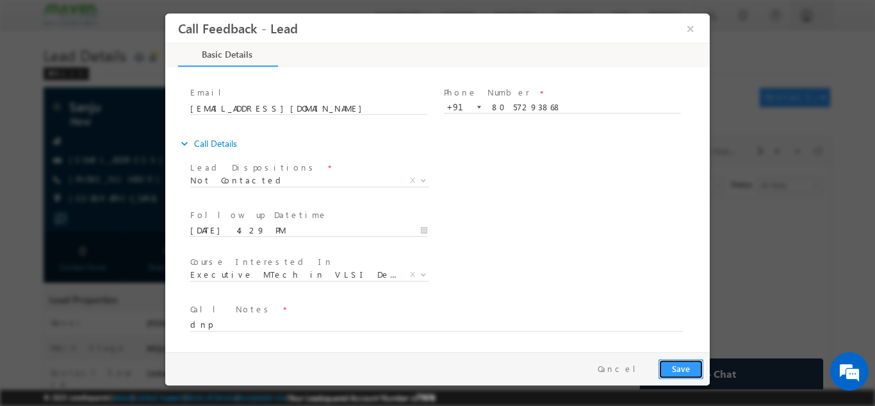
click at [690, 366] on button "Save" at bounding box center [681, 368] width 45 height 20
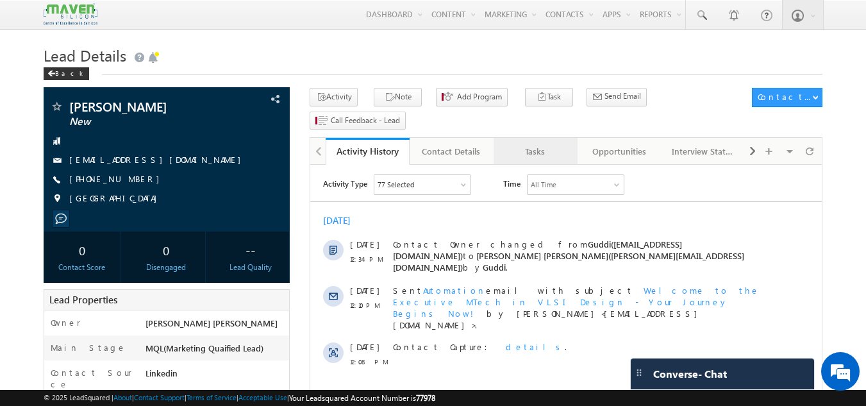
click at [536, 144] on div "Tasks" at bounding box center [535, 151] width 62 height 15
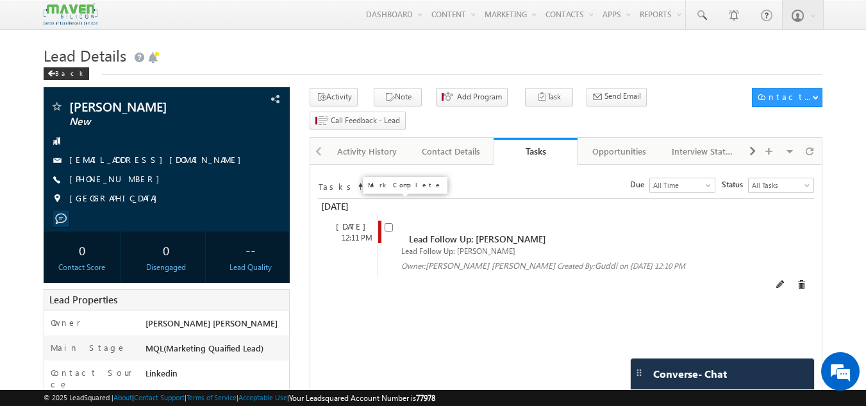
click at [389, 223] on input "checkbox" at bounding box center [388, 227] width 8 height 8
checkbox input "false"
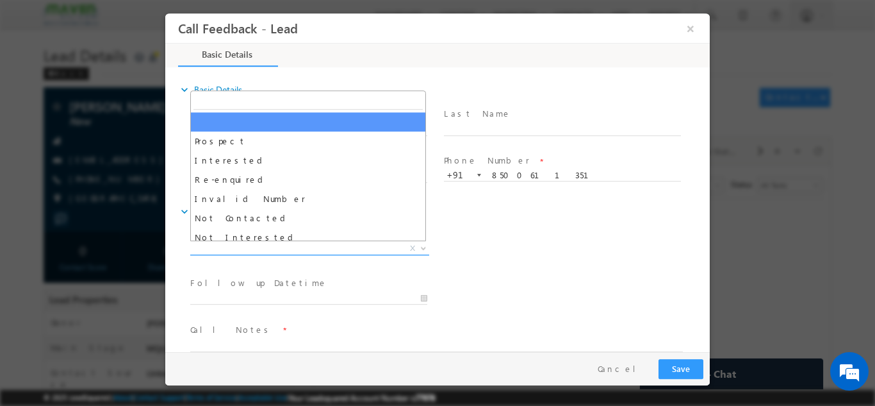
click at [292, 249] on span "X" at bounding box center [309, 248] width 239 height 13
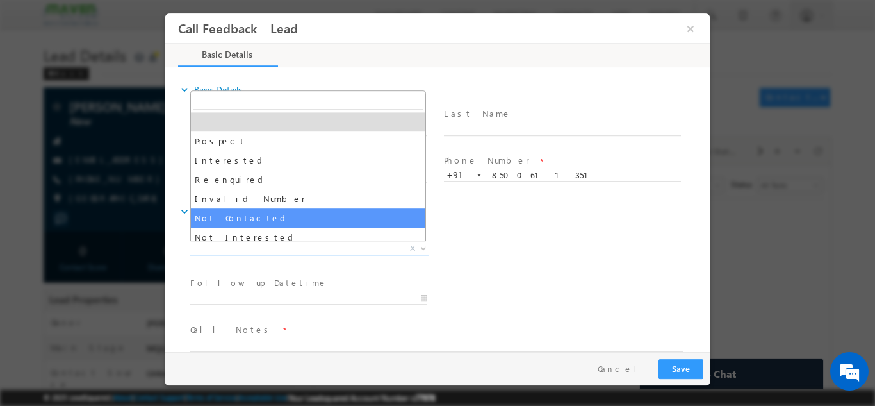
select select "Not Contacted"
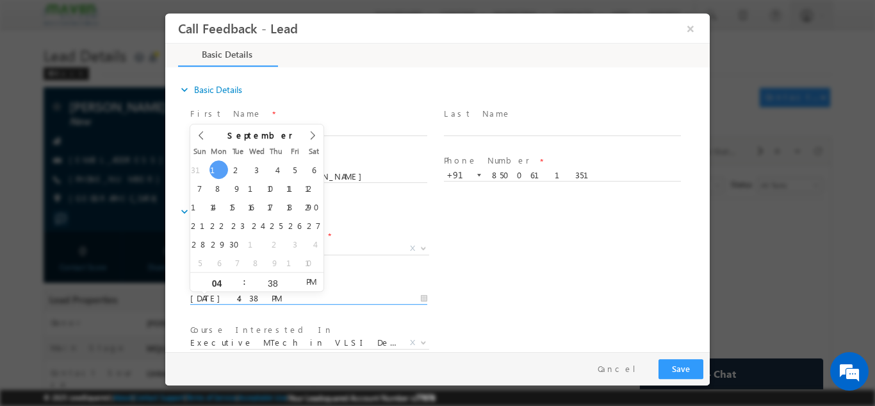
click at [246, 293] on input "01/09/2025 4:38 PM" at bounding box center [308, 298] width 237 height 13
type input "02/09/2025 4:38 PM"
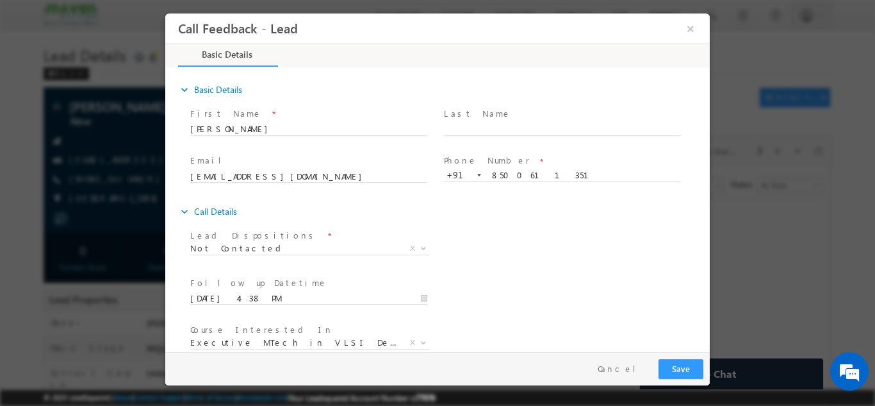
click at [491, 214] on div "expand_more Call Details" at bounding box center [444, 210] width 532 height 23
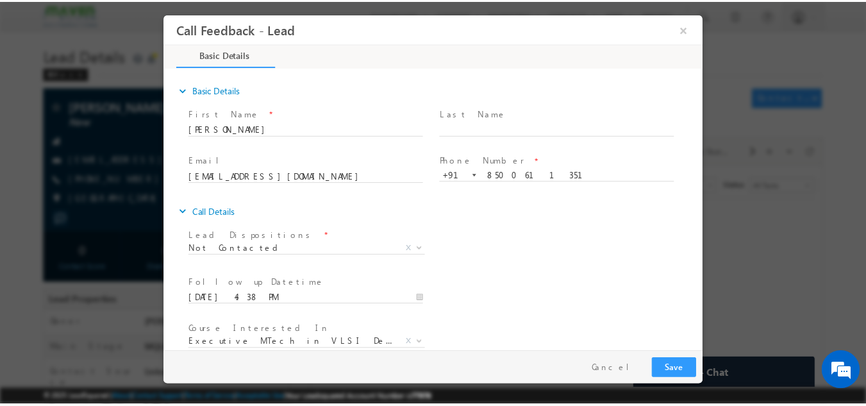
scroll to position [68, 0]
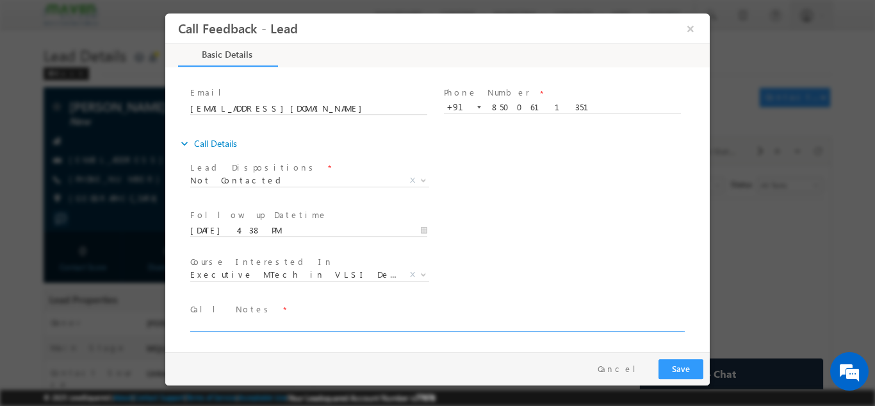
click at [447, 320] on textarea at bounding box center [436, 323] width 493 height 15
type textarea "dnp"
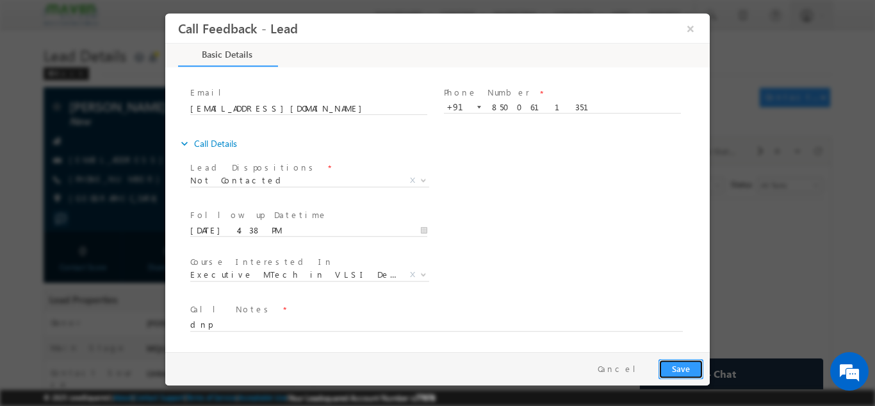
click at [674, 365] on button "Save" at bounding box center [681, 368] width 45 height 20
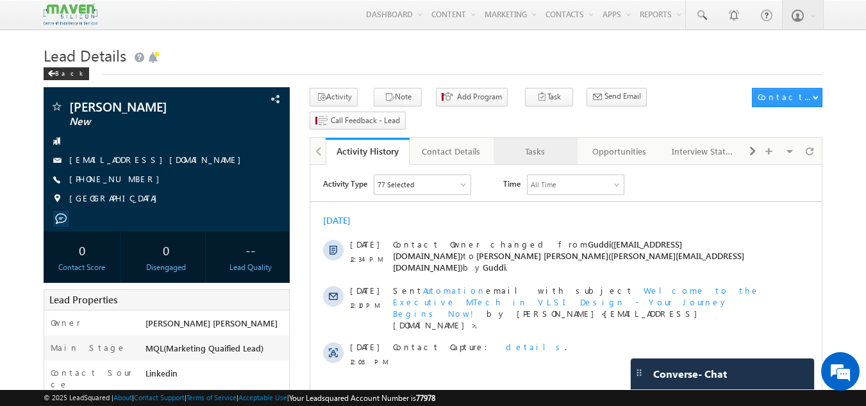
click at [534, 140] on link "Tasks" at bounding box center [535, 151] width 84 height 27
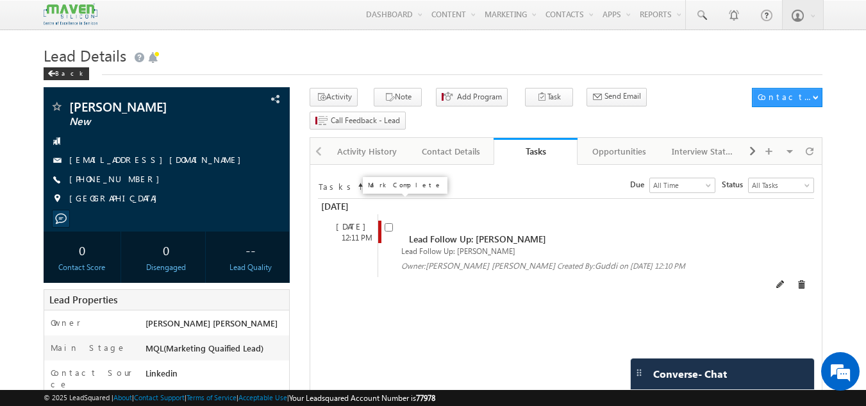
click at [386, 223] on input "checkbox" at bounding box center [388, 227] width 8 height 8
checkbox input "false"
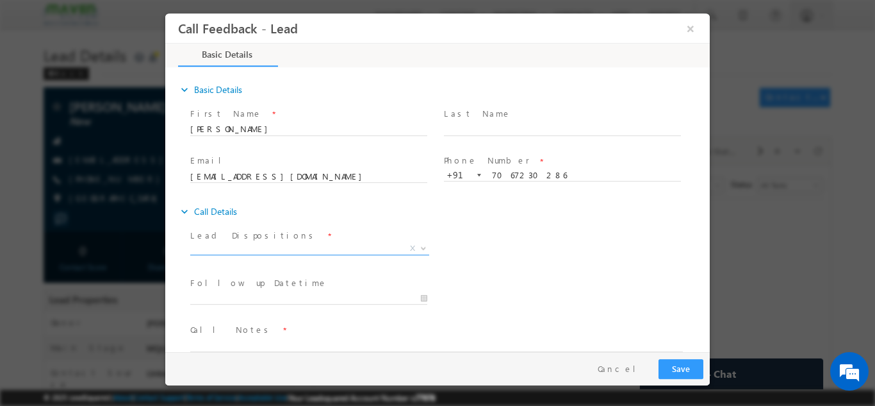
click at [252, 250] on span "X" at bounding box center [309, 248] width 239 height 13
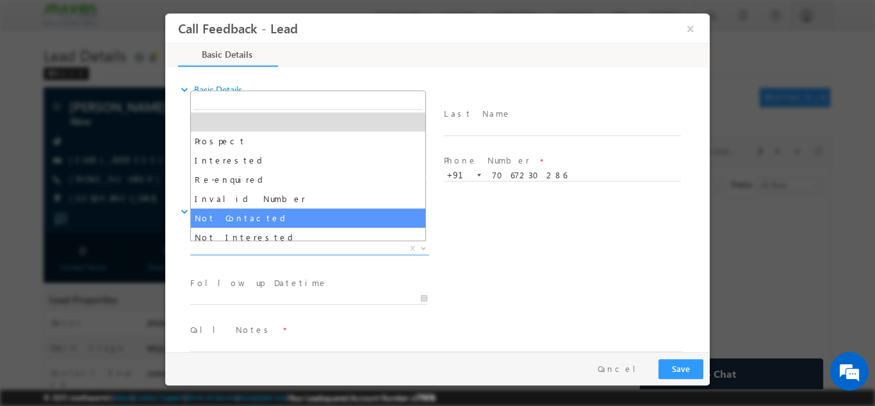
select select "Not Contacted"
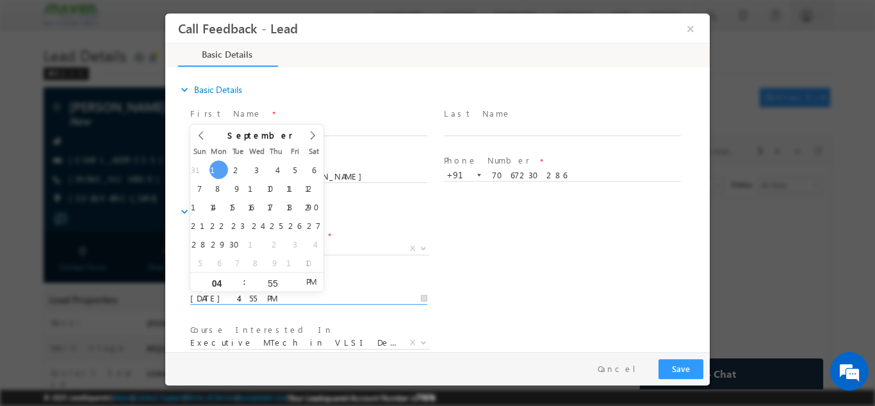
click at [253, 292] on input "01/09/2025 4:55 PM" at bounding box center [308, 298] width 237 height 13
type input "02/09/2025 4:55 PM"
drag, startPoint x: 907, startPoint y: 282, endPoint x: 707, endPoint y: 268, distance: 201.0
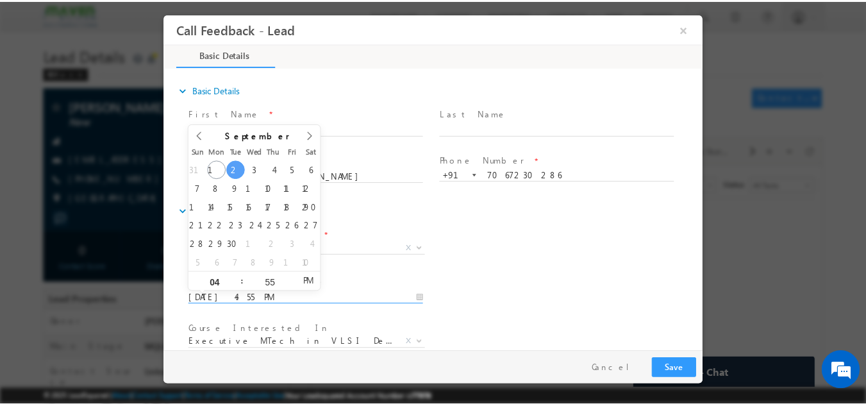
scroll to position [68, 0]
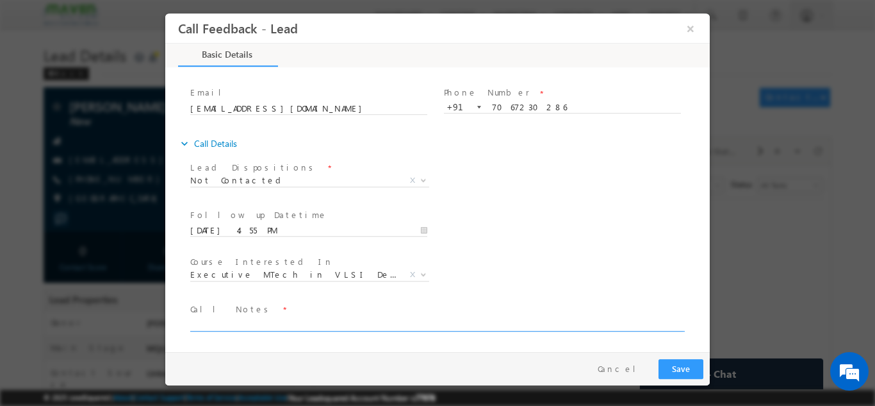
click at [484, 318] on textarea at bounding box center [436, 323] width 493 height 15
type textarea "dnp"
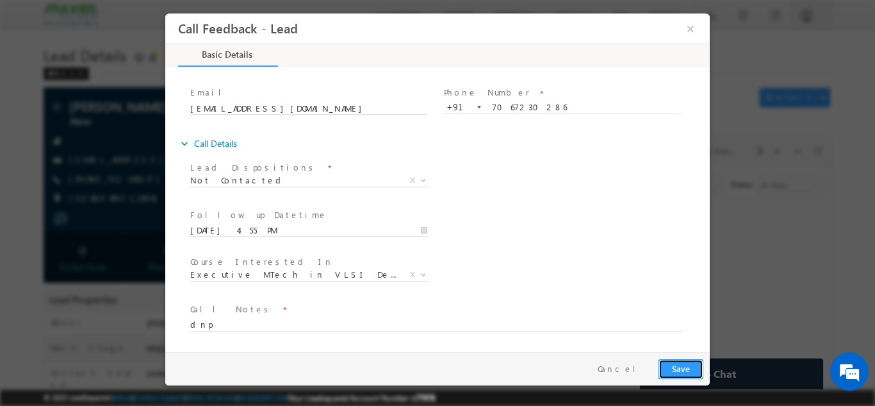
click at [680, 377] on button "Save" at bounding box center [681, 368] width 45 height 20
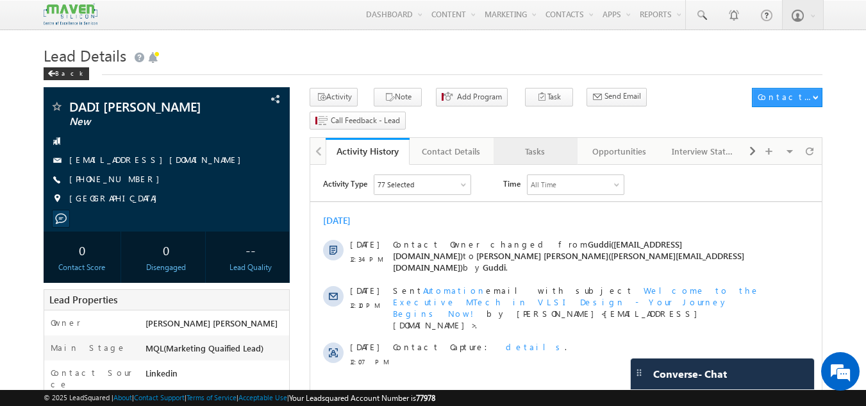
click at [545, 138] on link "Tasks" at bounding box center [535, 151] width 84 height 27
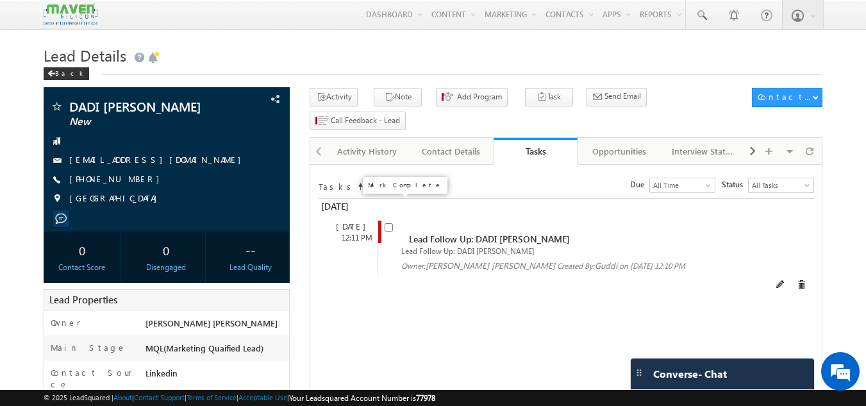
click at [384, 223] on input "checkbox" at bounding box center [388, 227] width 8 height 8
checkbox input "false"
